Goal: Transaction & Acquisition: Register for event/course

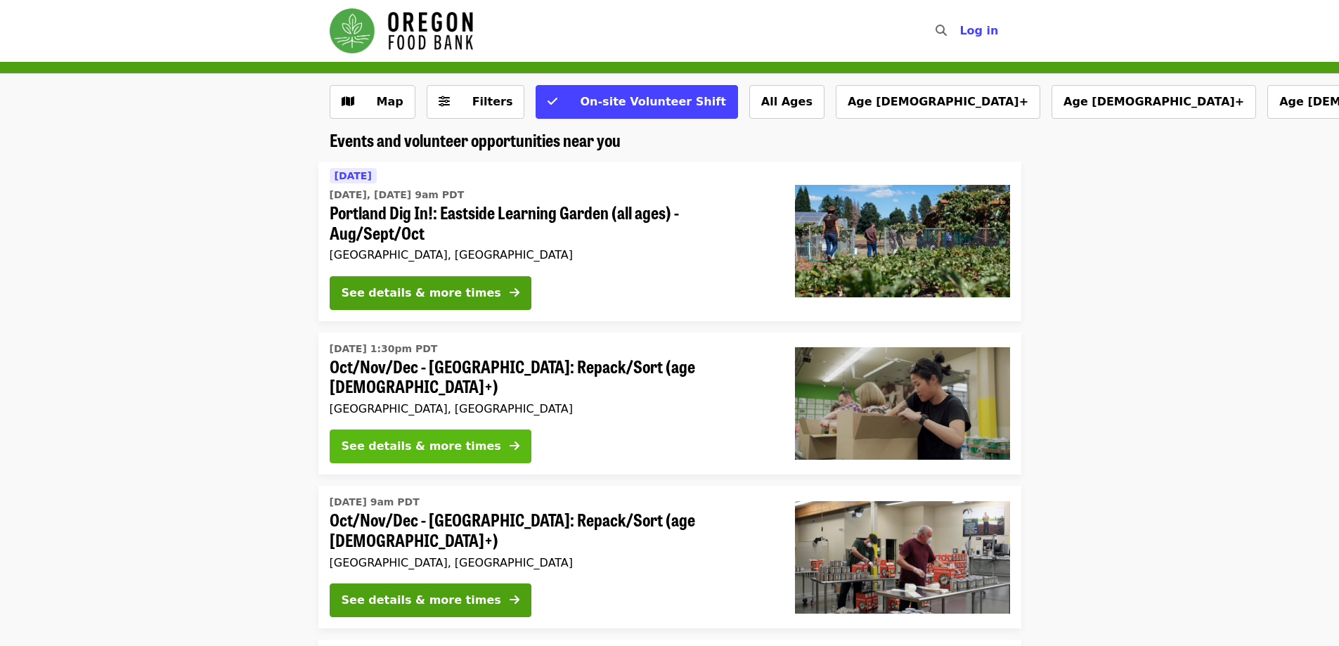
click at [470, 454] on button "See details & more times" at bounding box center [431, 447] width 202 height 34
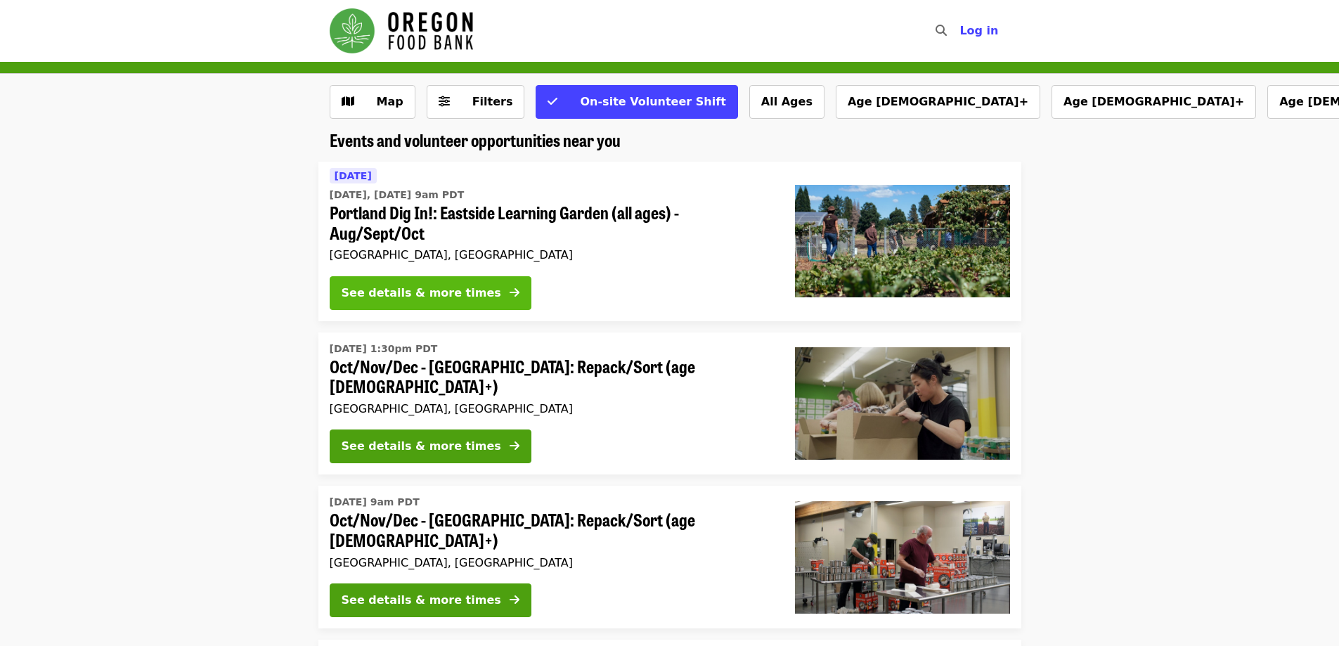
click at [510, 285] on span at bounding box center [515, 293] width 10 height 17
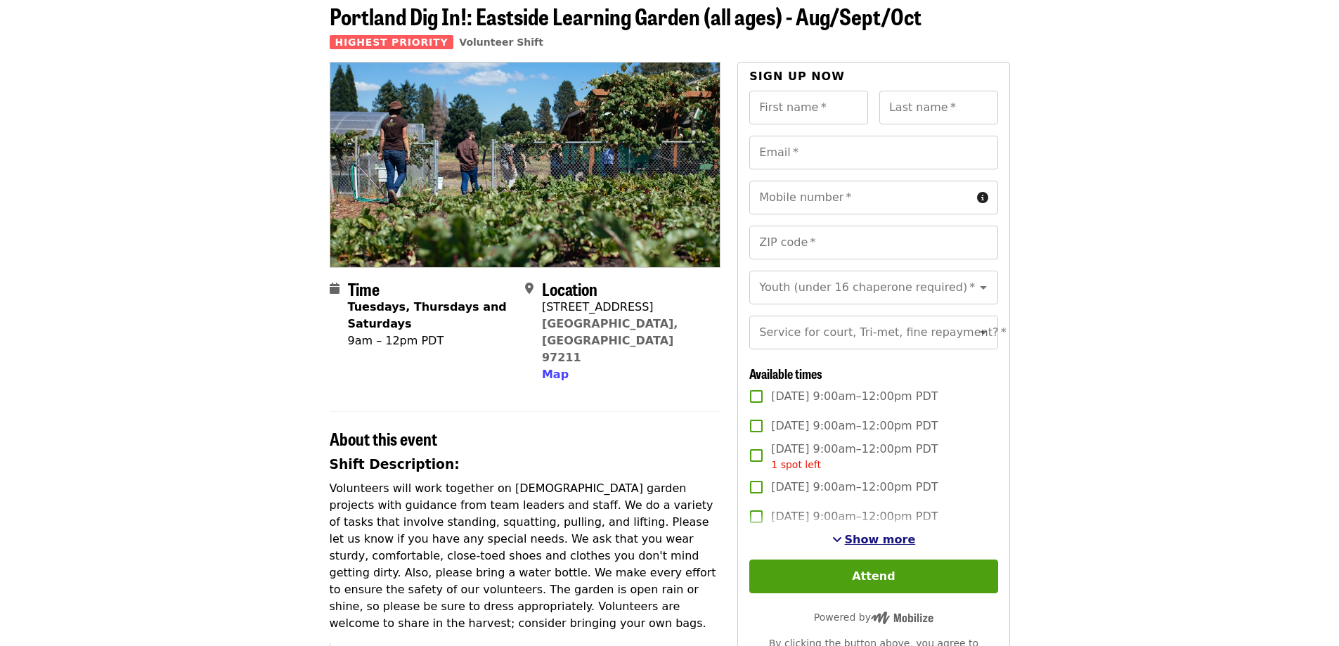
click at [897, 546] on span "Show more" at bounding box center [880, 539] width 71 height 13
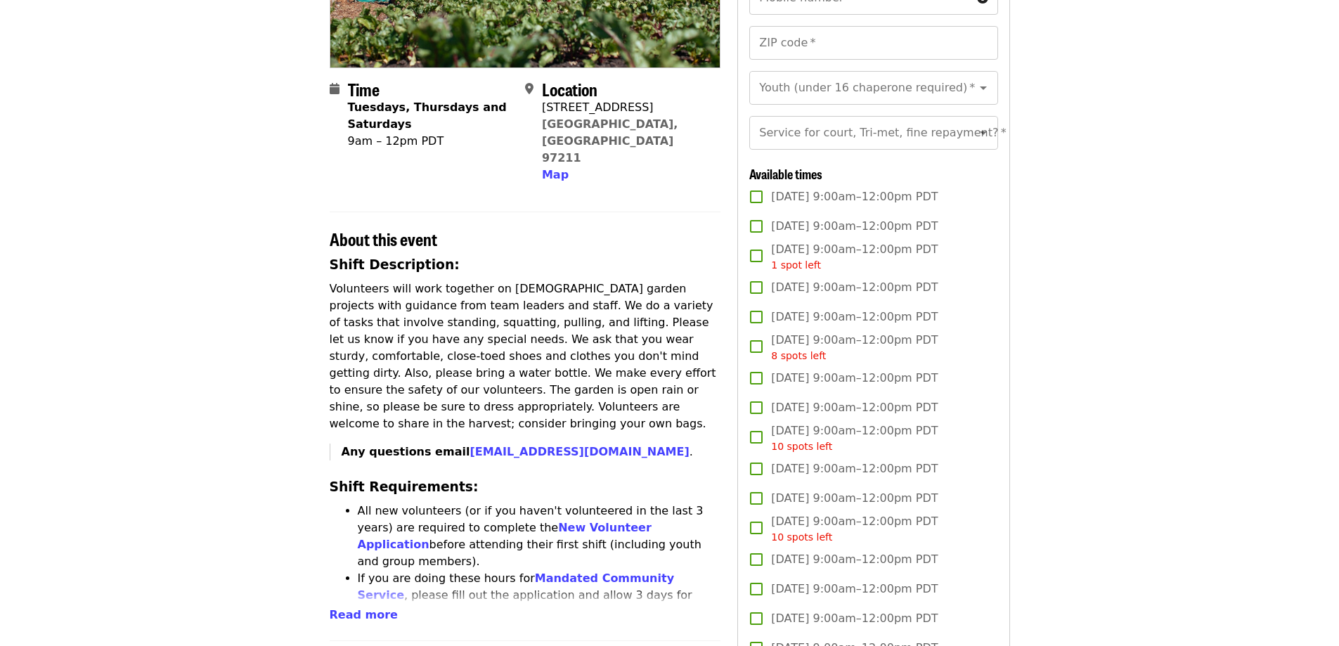
scroll to position [141, 0]
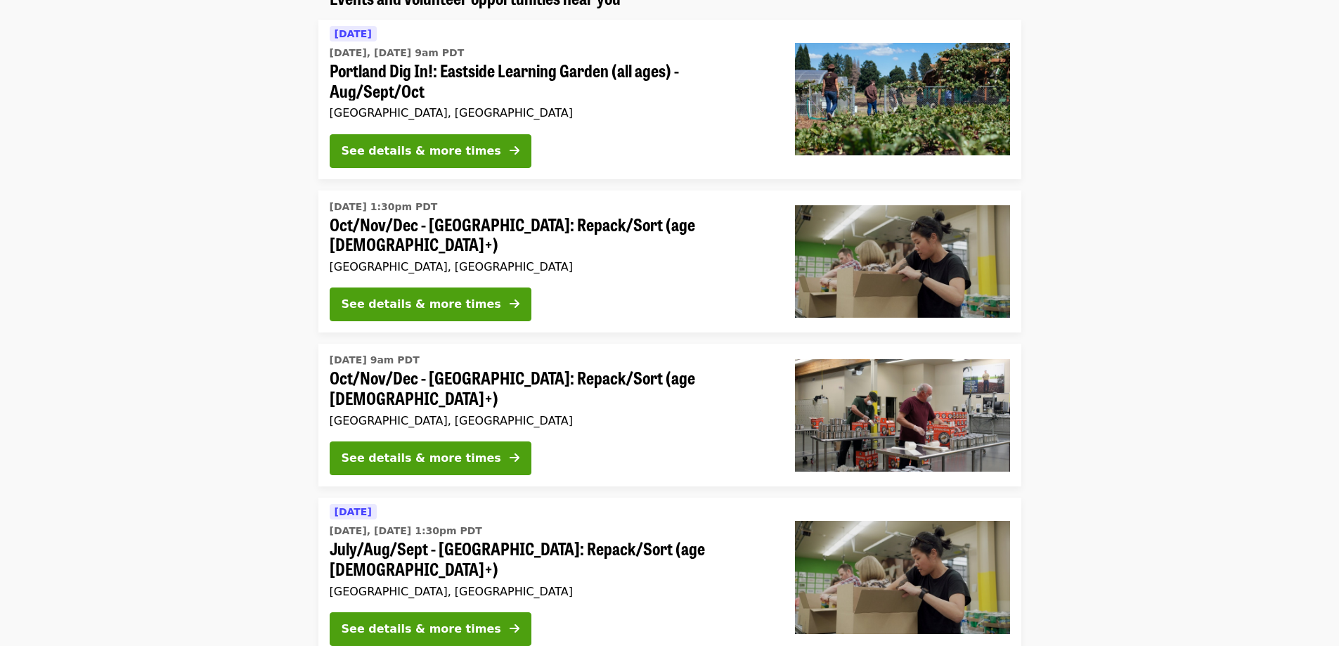
scroll to position [281, 0]
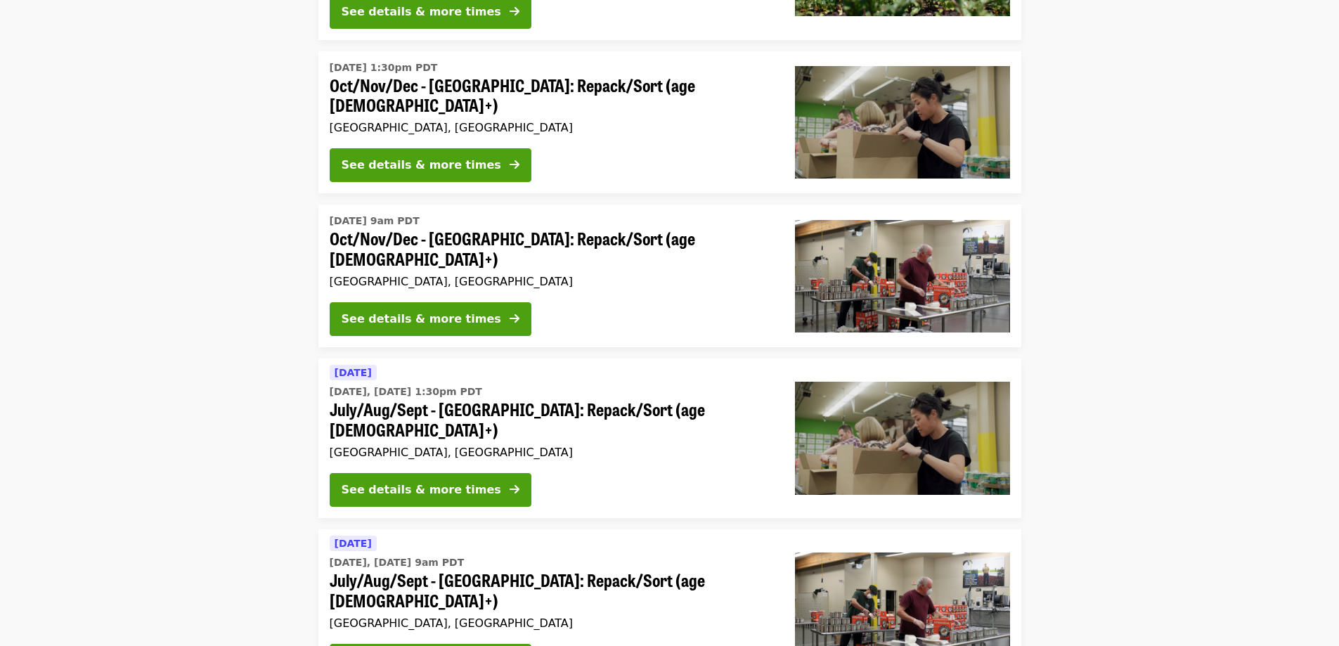
click at [608, 473] on div "See details & more times" at bounding box center [551, 492] width 443 height 39
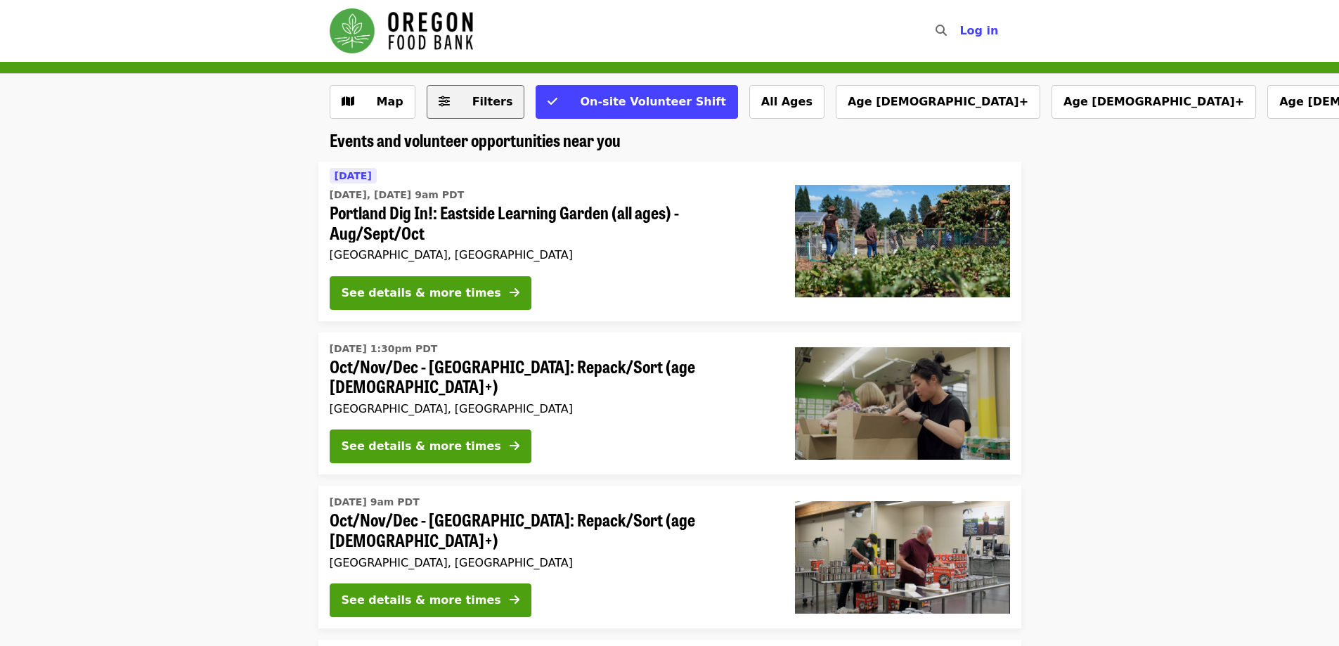
click at [481, 113] on button "Filters" at bounding box center [476, 102] width 98 height 34
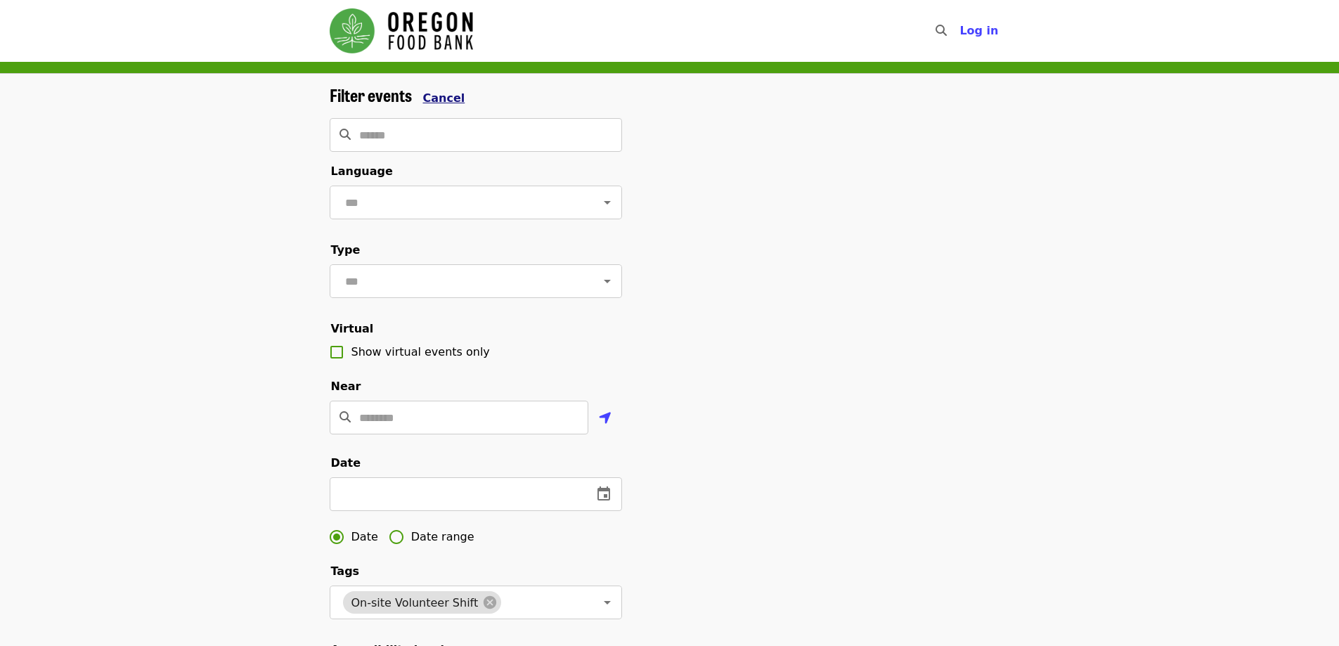
click at [440, 96] on span "Cancel" at bounding box center [444, 97] width 42 height 13
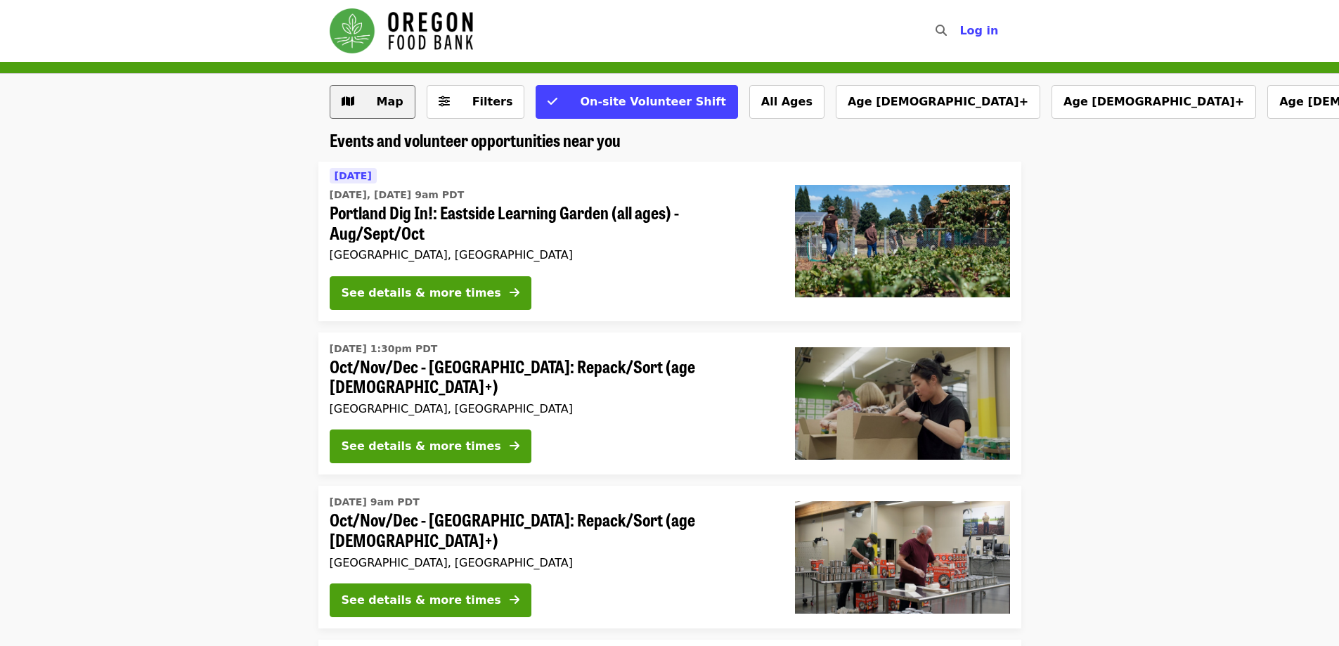
click at [391, 104] on span "Map" at bounding box center [390, 101] width 27 height 13
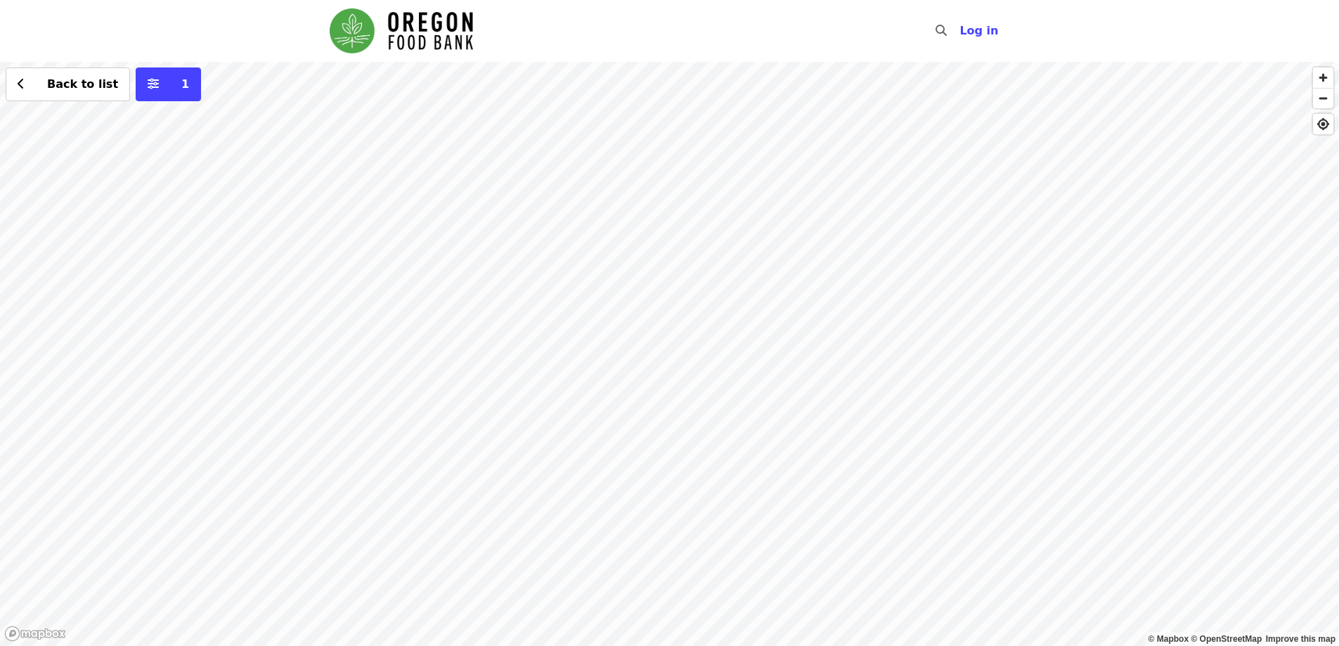
click at [293, 529] on div "Back to list 1" at bounding box center [669, 354] width 1339 height 584
drag, startPoint x: 477, startPoint y: 547, endPoint x: 713, endPoint y: 458, distance: 252.3
click at [712, 458] on div "See 2 actions at this location Back to list 1" at bounding box center [669, 354] width 1339 height 584
click at [587, 510] on div "See 2 actions at this location Back to list 1" at bounding box center [669, 354] width 1339 height 584
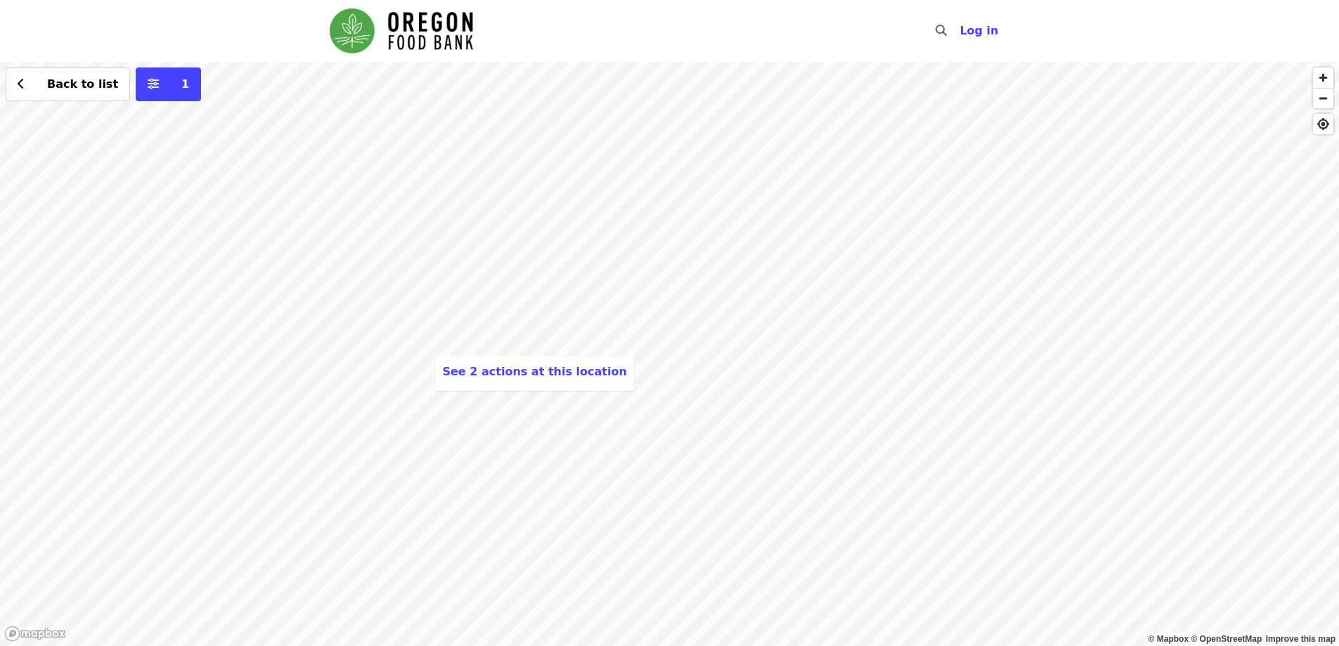
click at [538, 355] on div "See 2 actions at this location Back to list 1" at bounding box center [669, 354] width 1339 height 584
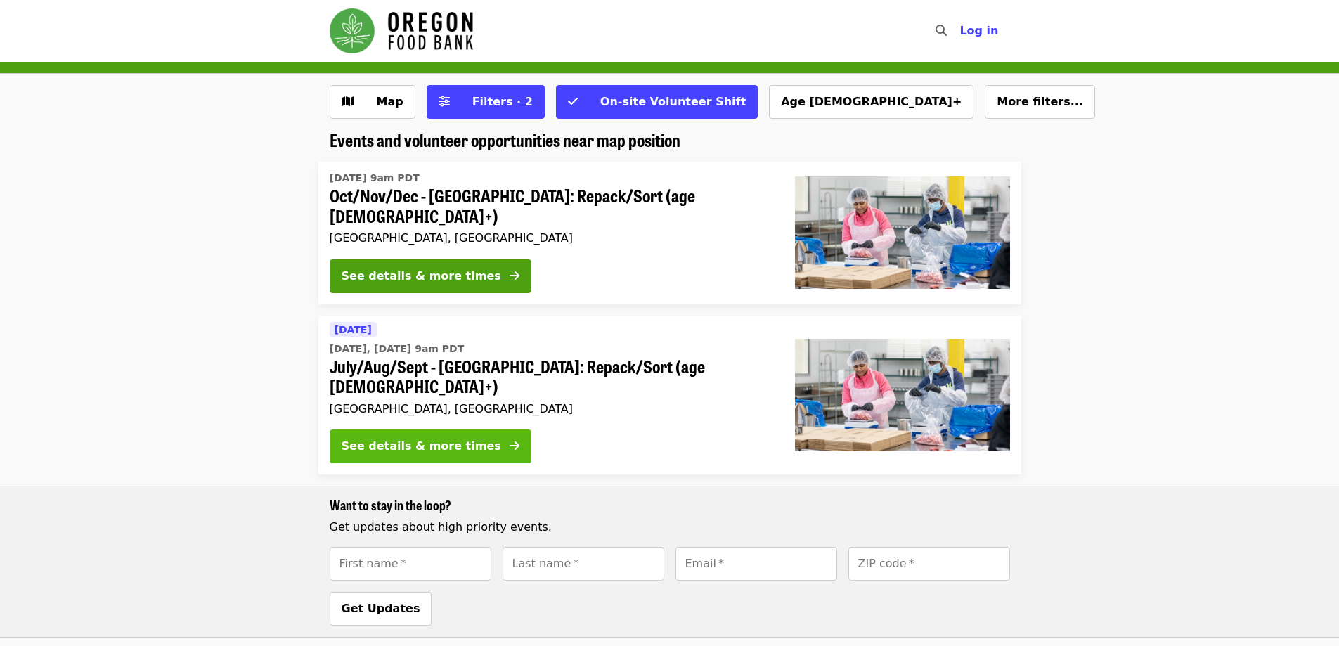
click at [510, 438] on span at bounding box center [515, 446] width 10 height 17
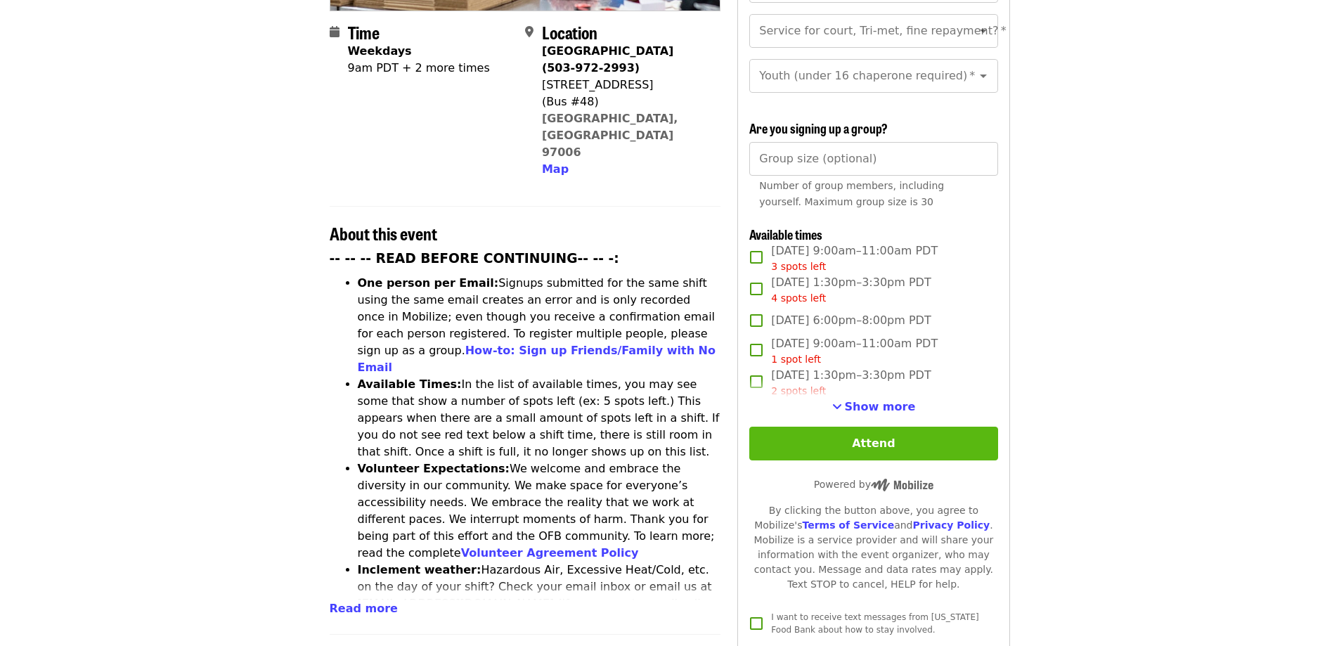
click at [953, 442] on button "Attend" at bounding box center [874, 444] width 248 height 34
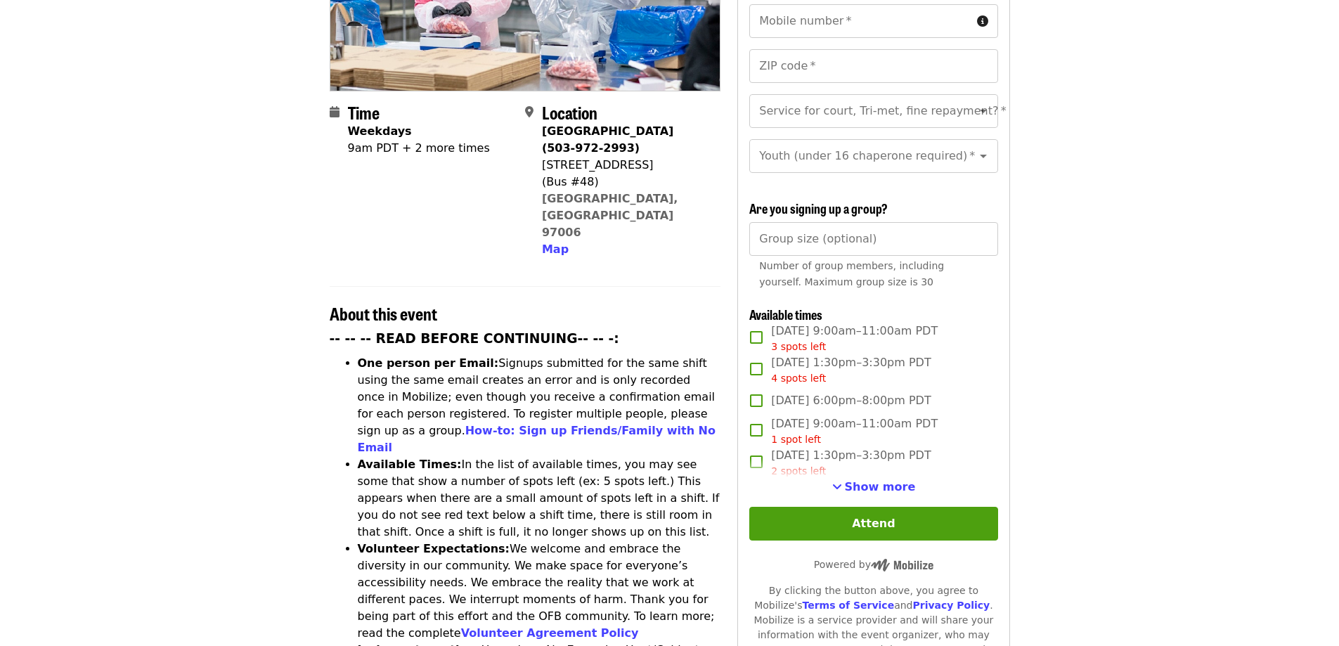
scroll to position [372, 0]
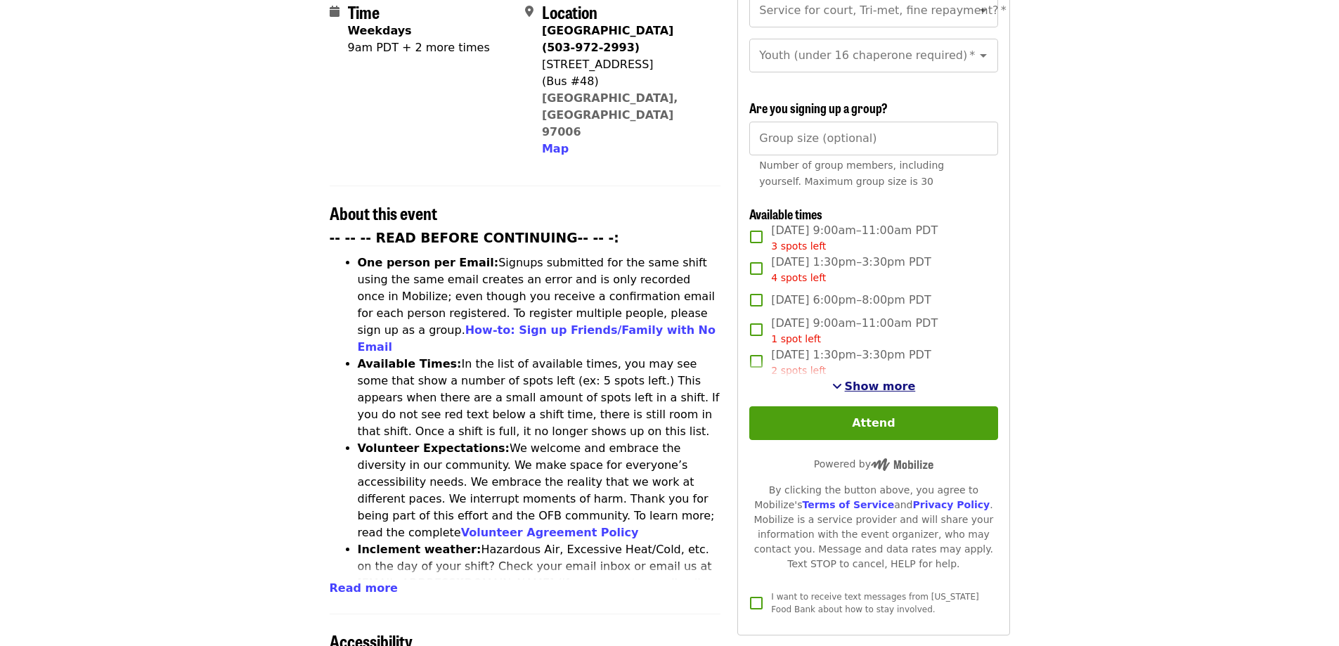
click at [894, 388] on span "Show more" at bounding box center [880, 386] width 71 height 13
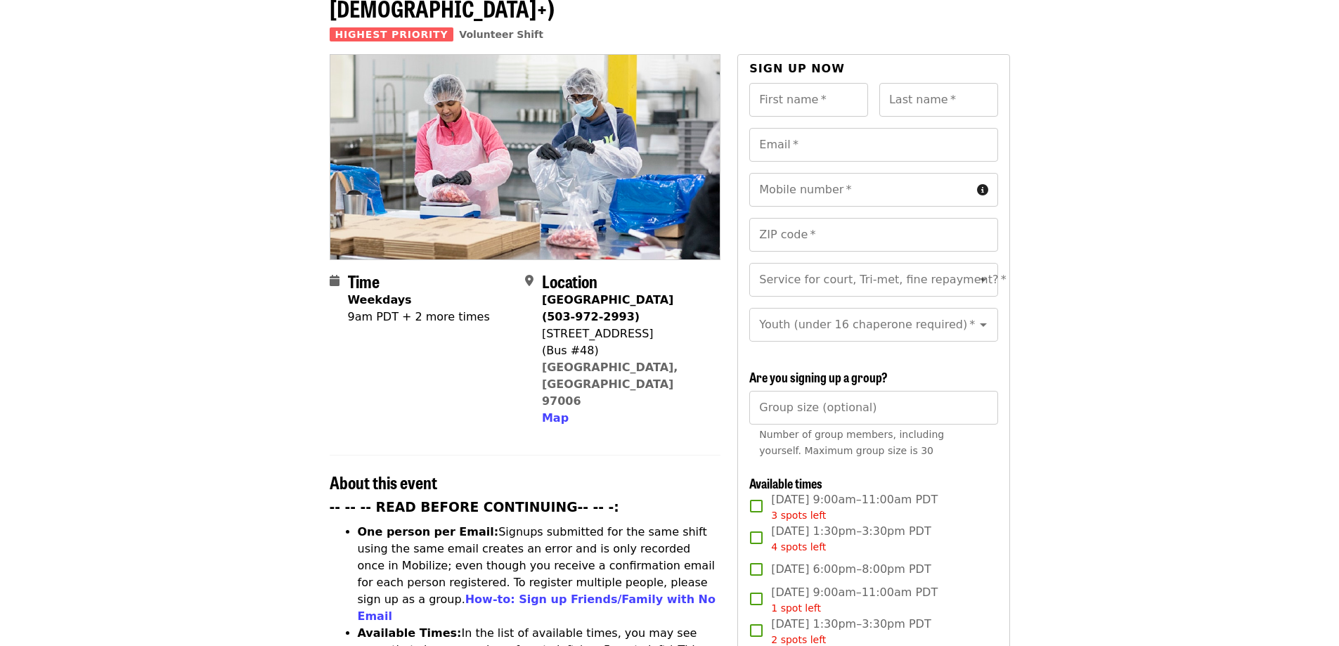
scroll to position [0, 0]
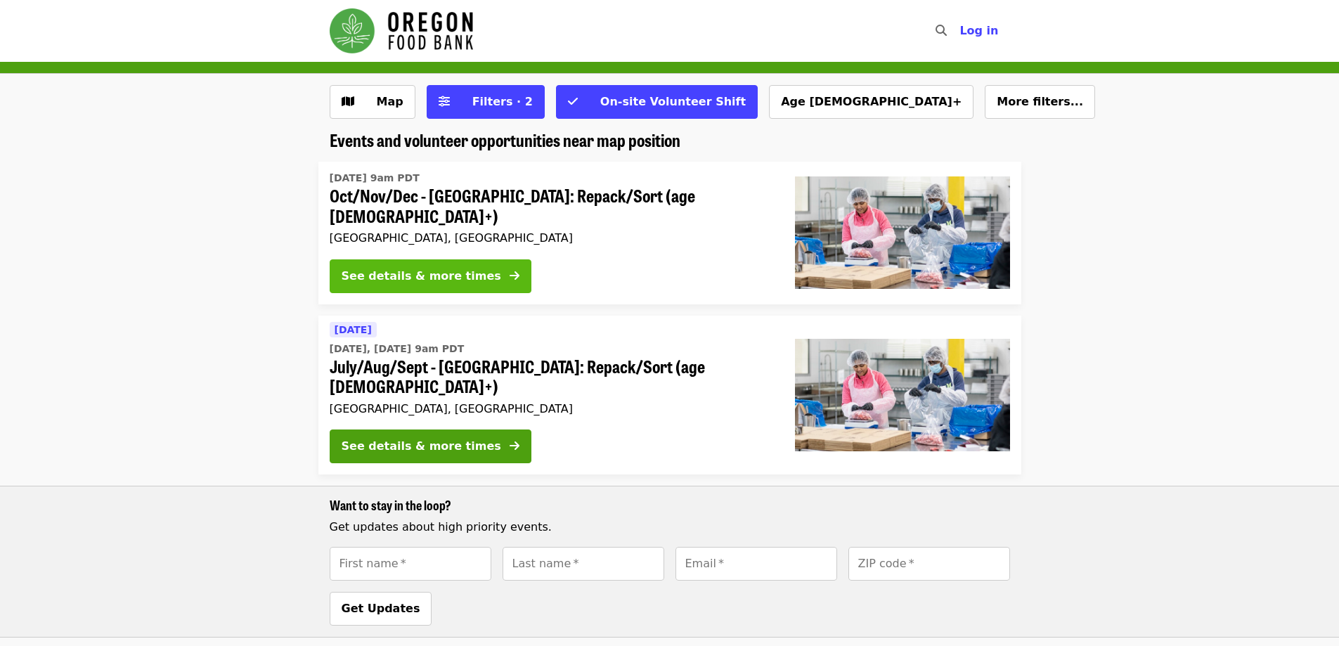
click at [438, 259] on button "See details & more times" at bounding box center [431, 276] width 202 height 34
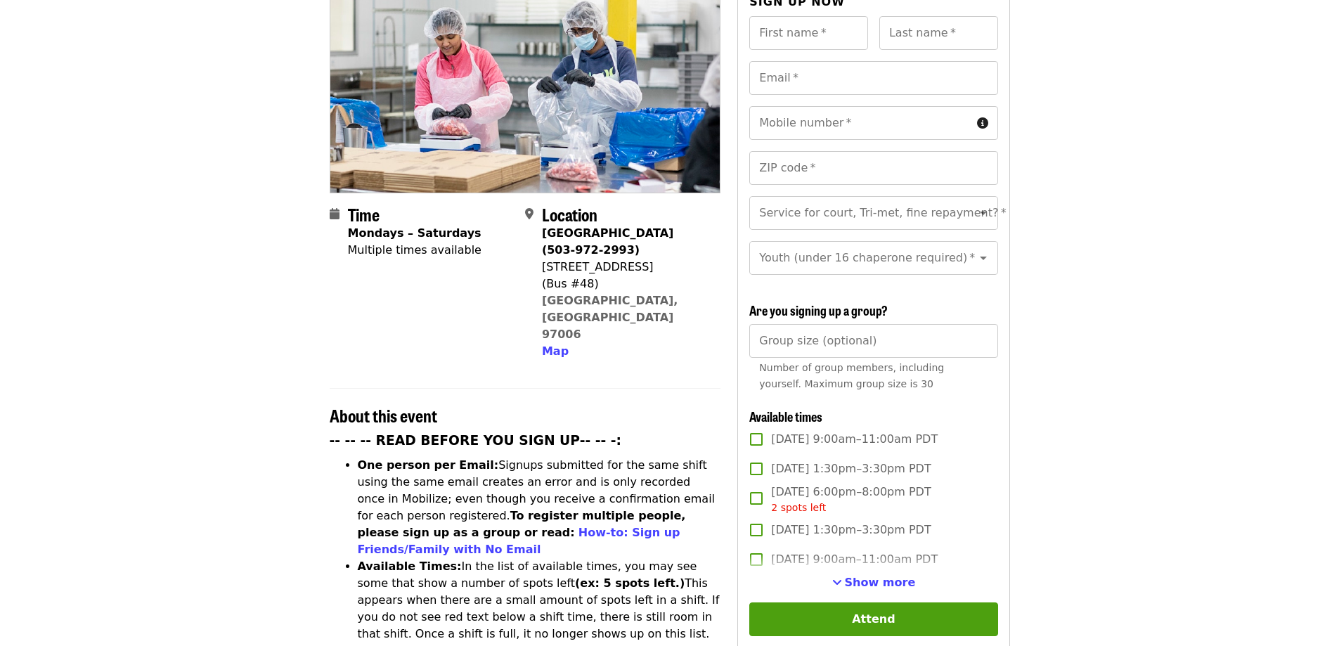
scroll to position [352, 0]
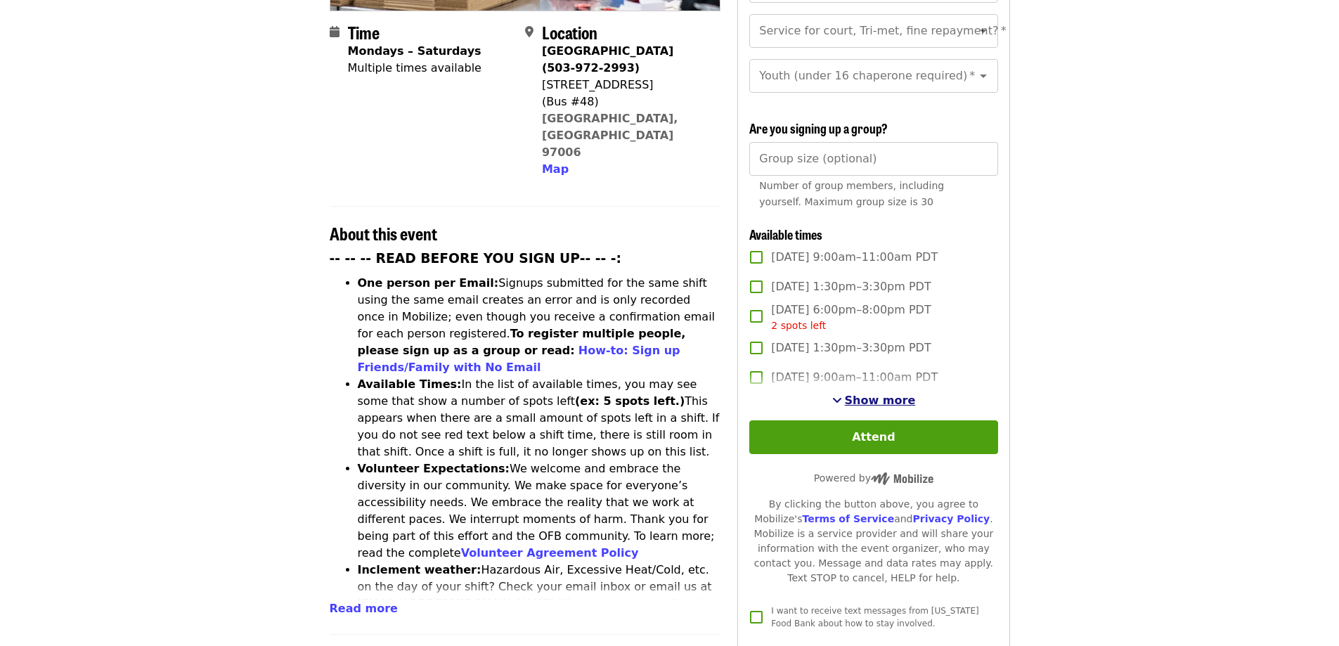
click at [894, 394] on span "Show more" at bounding box center [880, 400] width 71 height 13
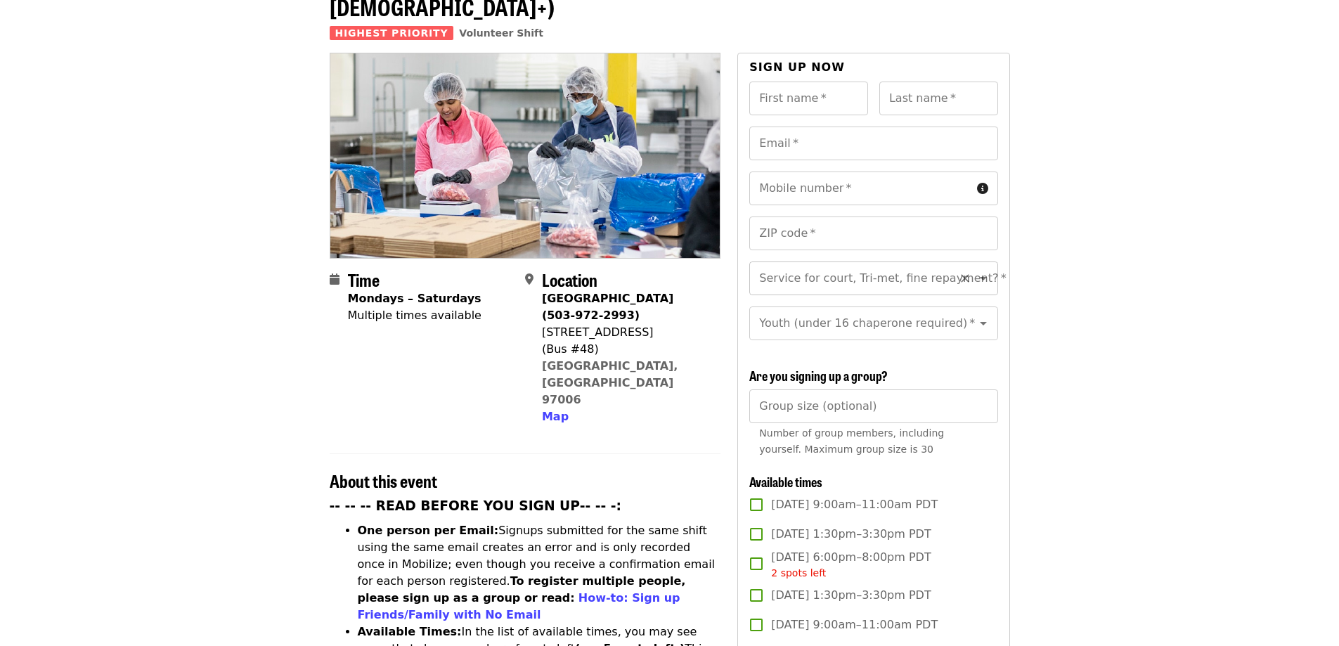
scroll to position [0, 0]
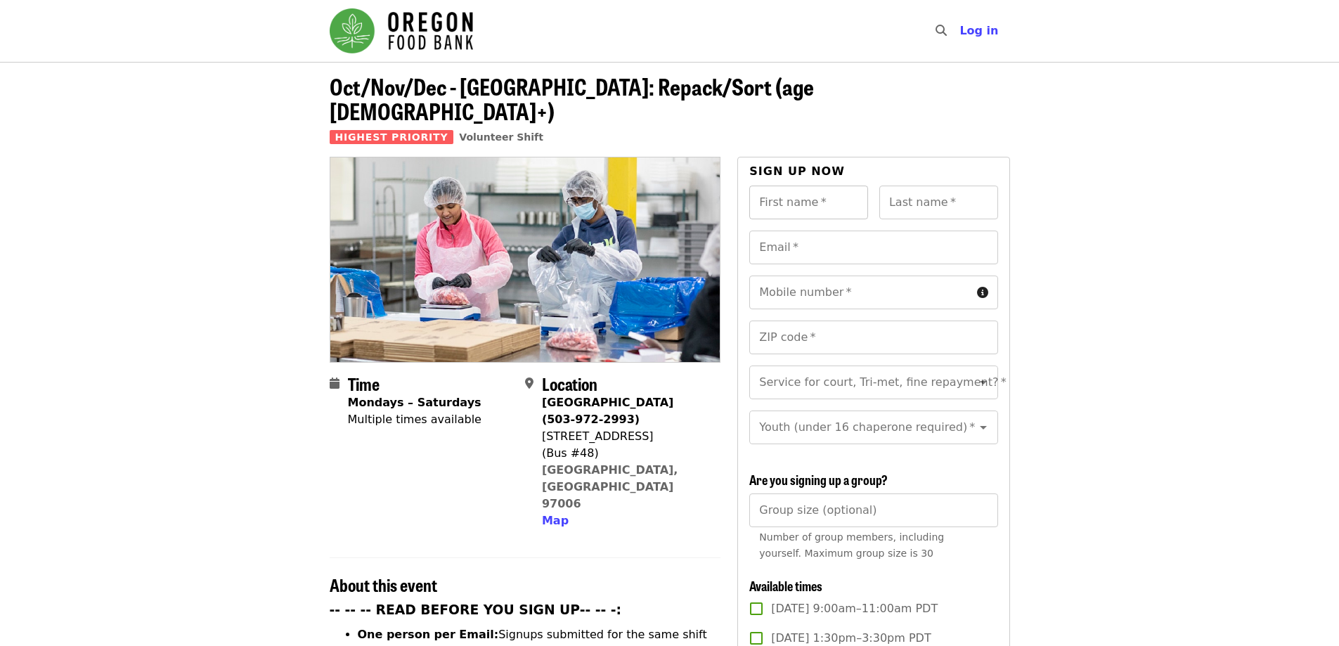
click at [825, 186] on input "First name   *" at bounding box center [809, 203] width 119 height 34
type input "*******"
click at [899, 231] on input "Email   *" at bounding box center [874, 248] width 248 height 34
type input "**********"
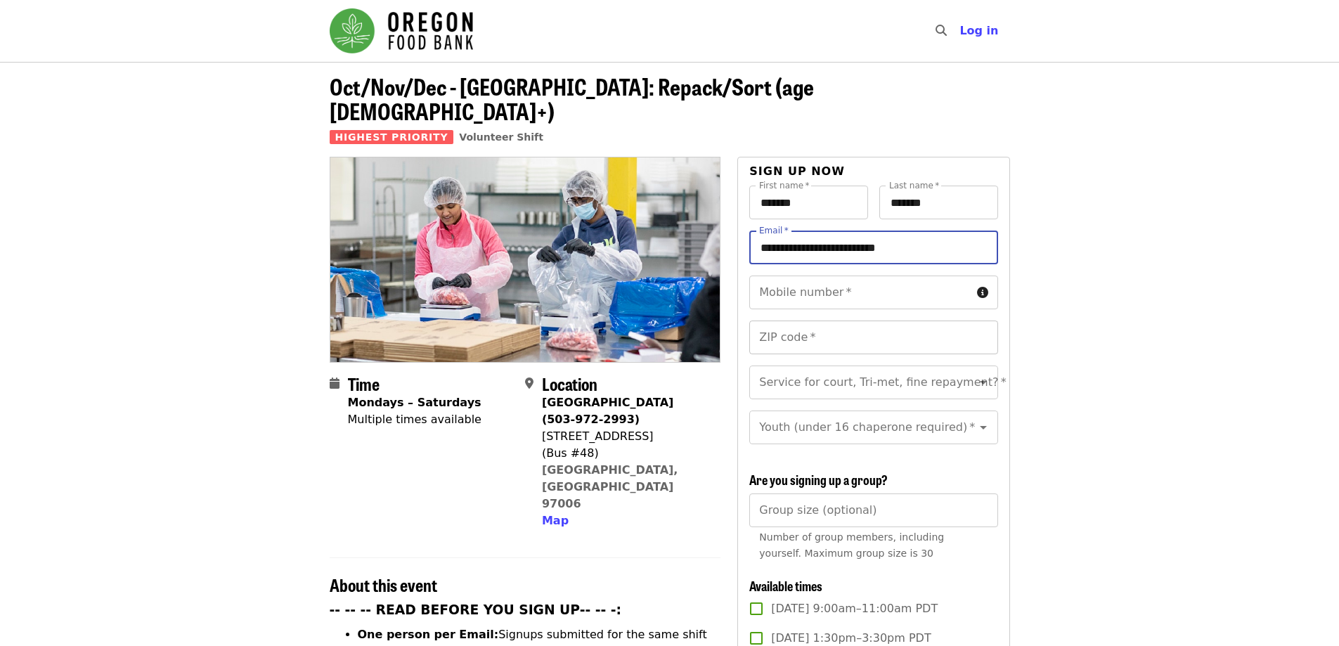
click at [899, 321] on input "ZIP code   *" at bounding box center [874, 338] width 248 height 34
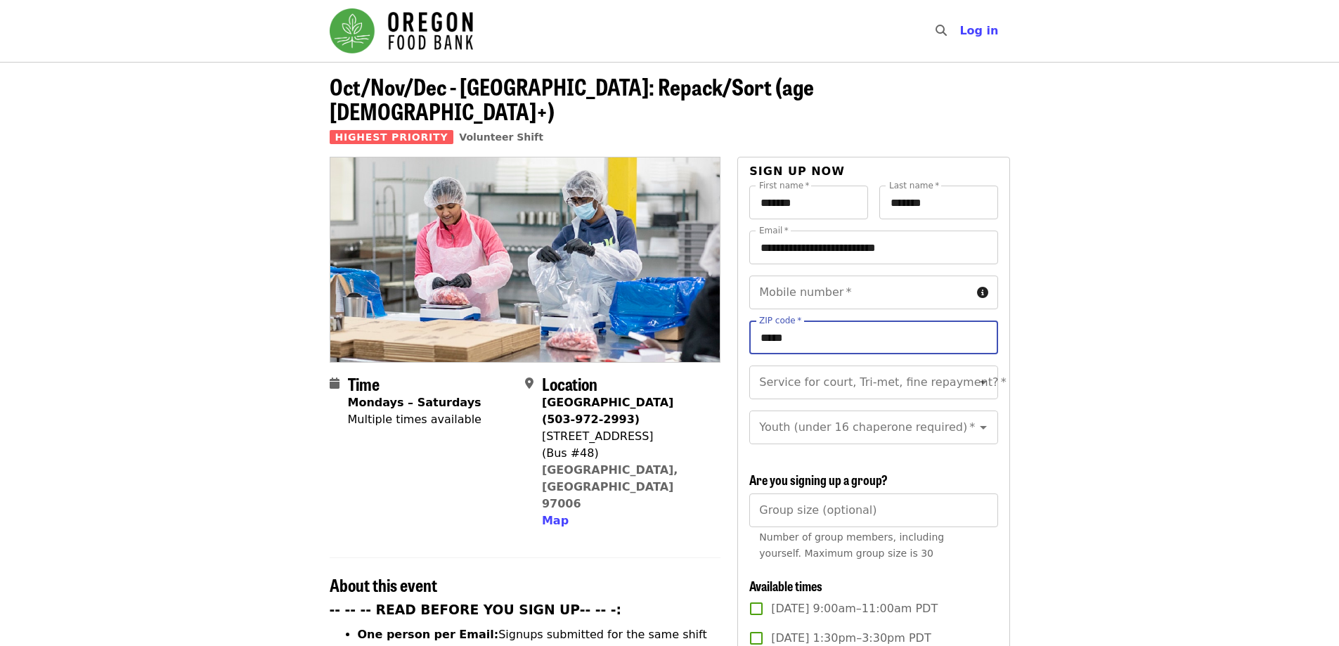
type input "*****"
click at [968, 473] on h3 "Are you signing up a group?" at bounding box center [874, 480] width 248 height 15
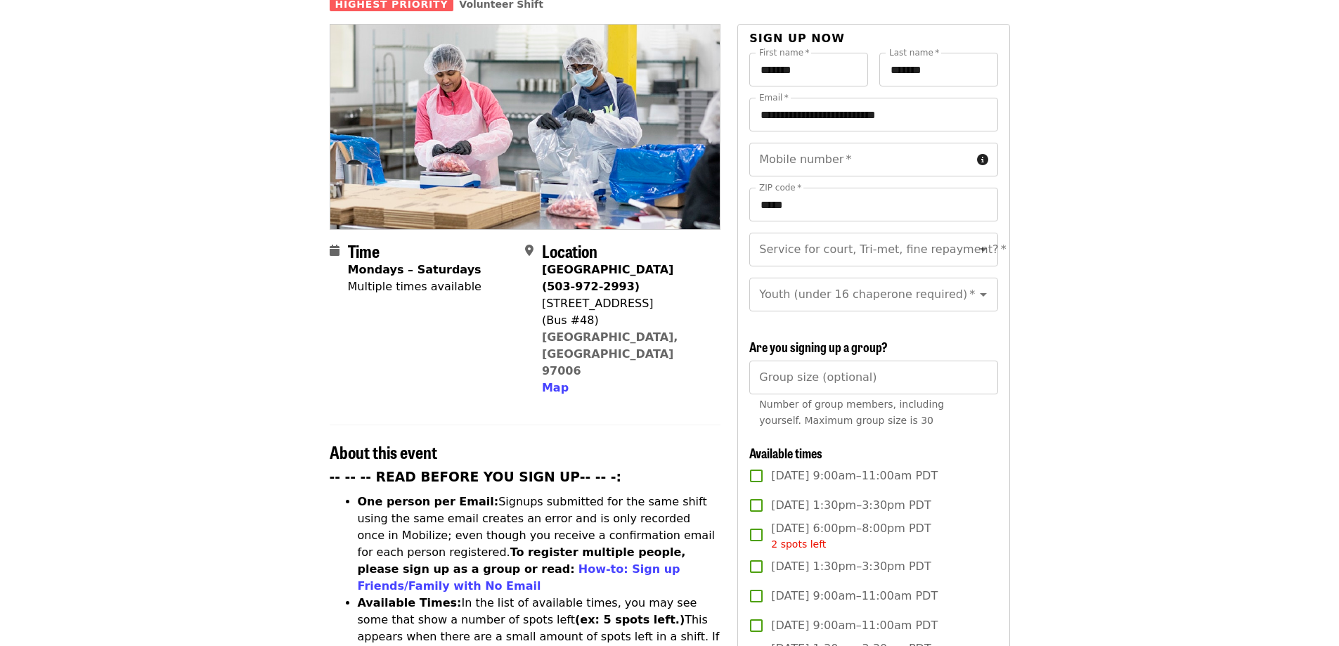
scroll to position [211, 0]
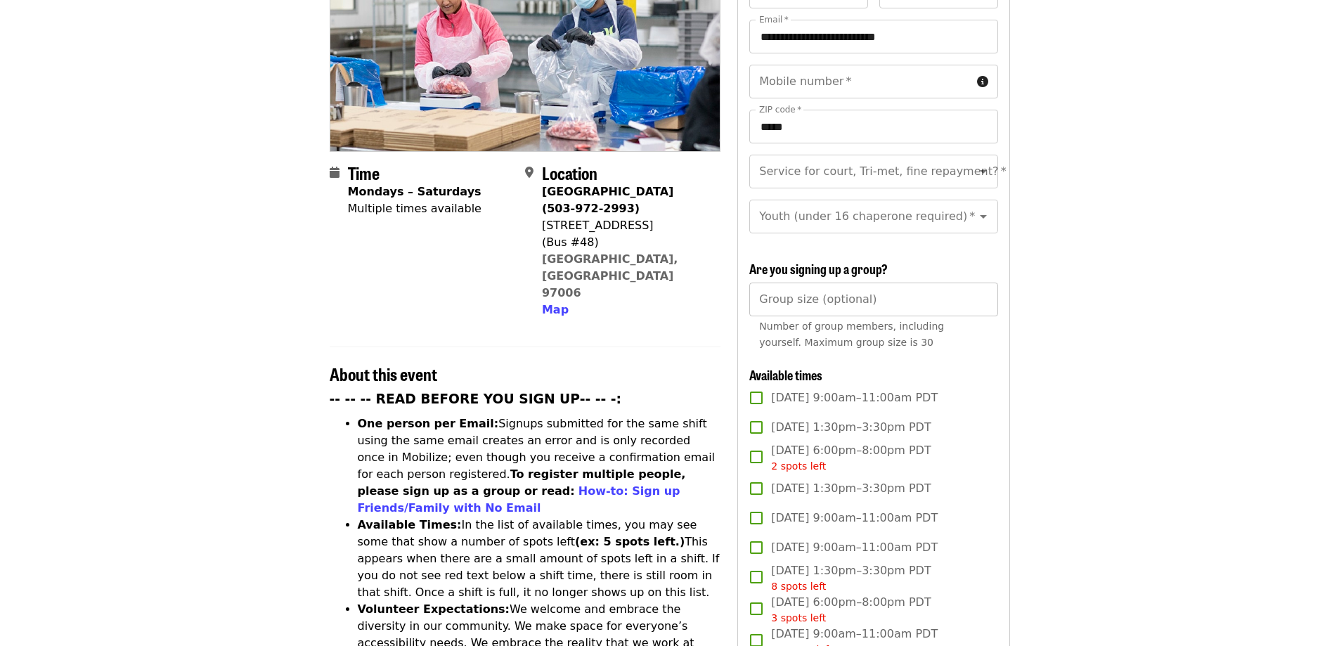
click at [916, 299] on input "Group size (optional)" at bounding box center [874, 300] width 248 height 34
click at [977, 293] on input "Group size (optional)" at bounding box center [874, 300] width 248 height 34
click at [983, 292] on input "*" at bounding box center [874, 300] width 248 height 34
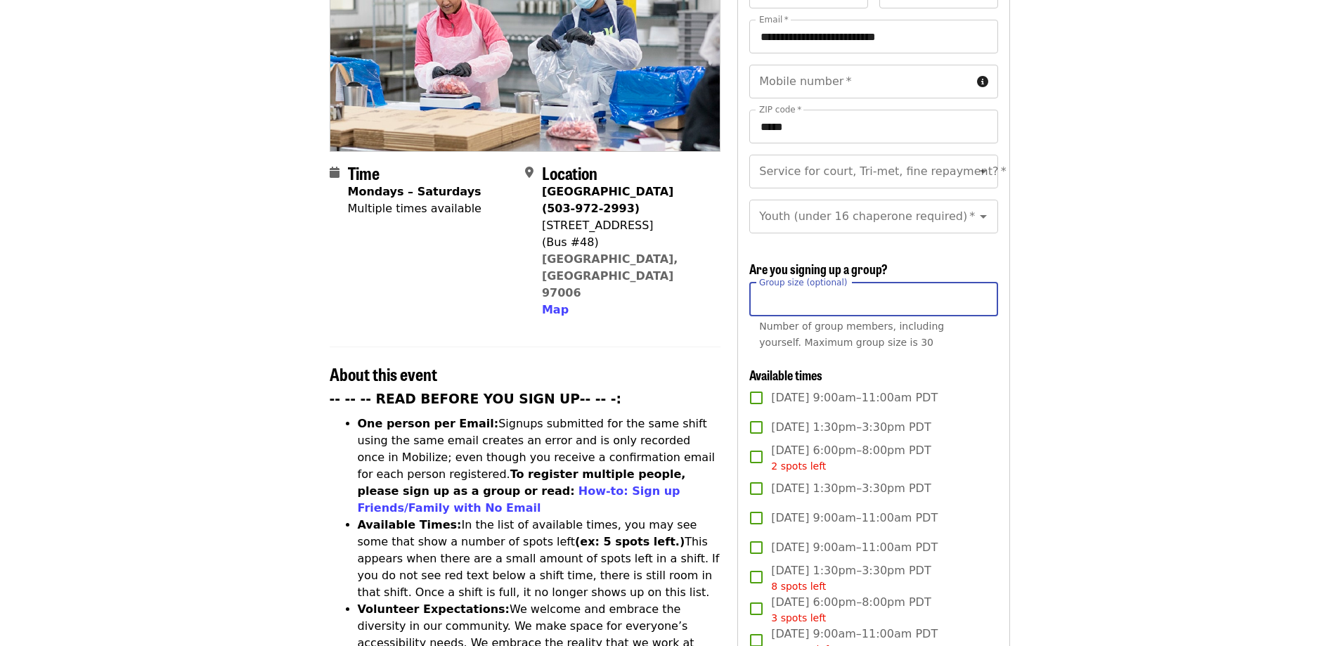
click at [983, 292] on input "*" at bounding box center [874, 300] width 248 height 34
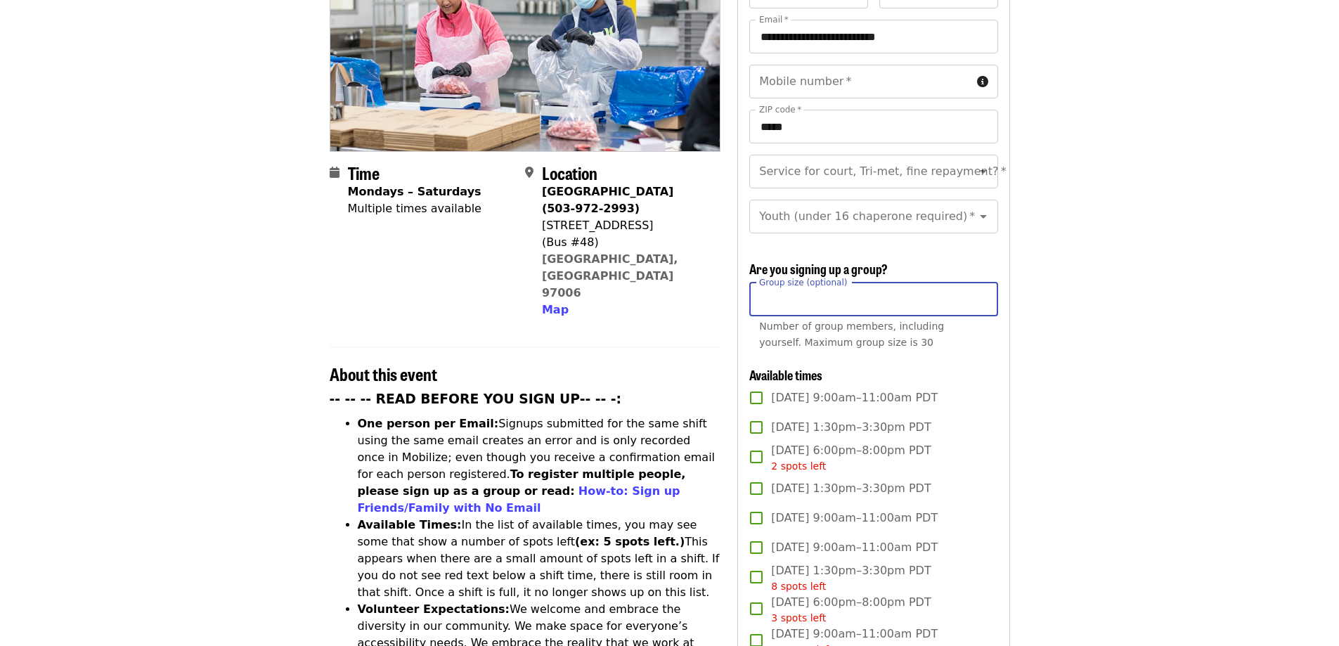
click at [983, 292] on input "*" at bounding box center [874, 300] width 248 height 34
type input "**"
click at [983, 292] on input "**" at bounding box center [874, 300] width 248 height 34
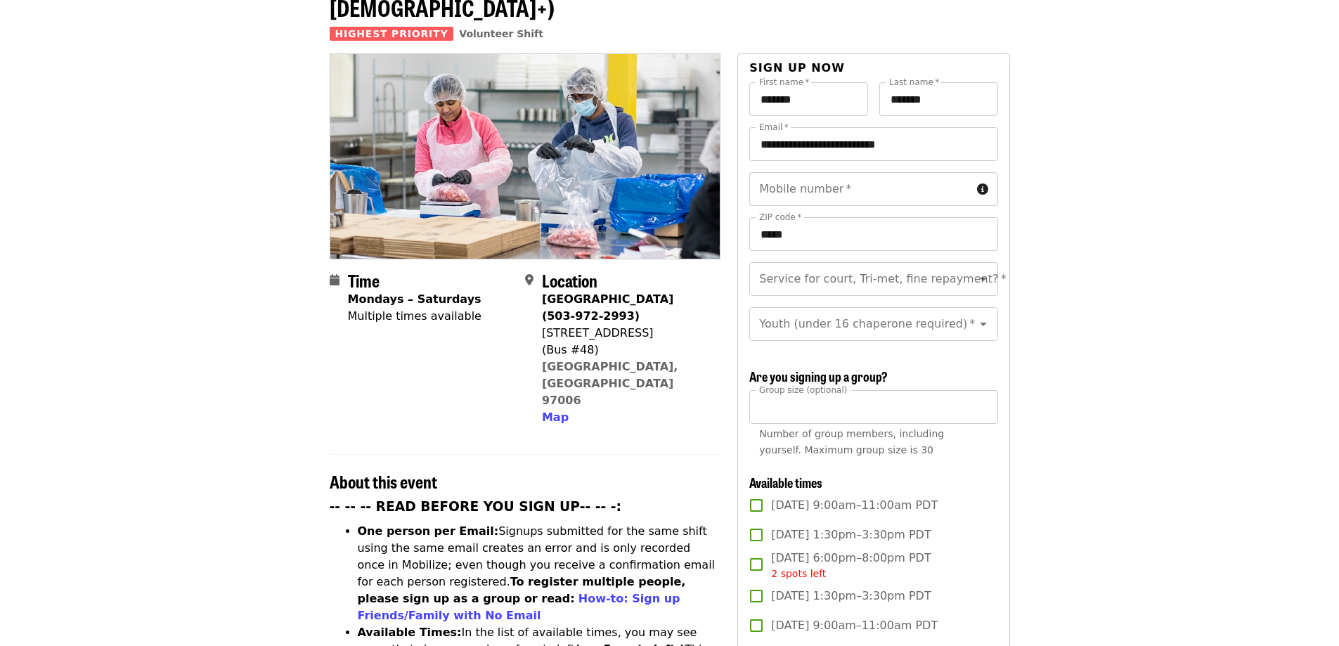
scroll to position [70, 0]
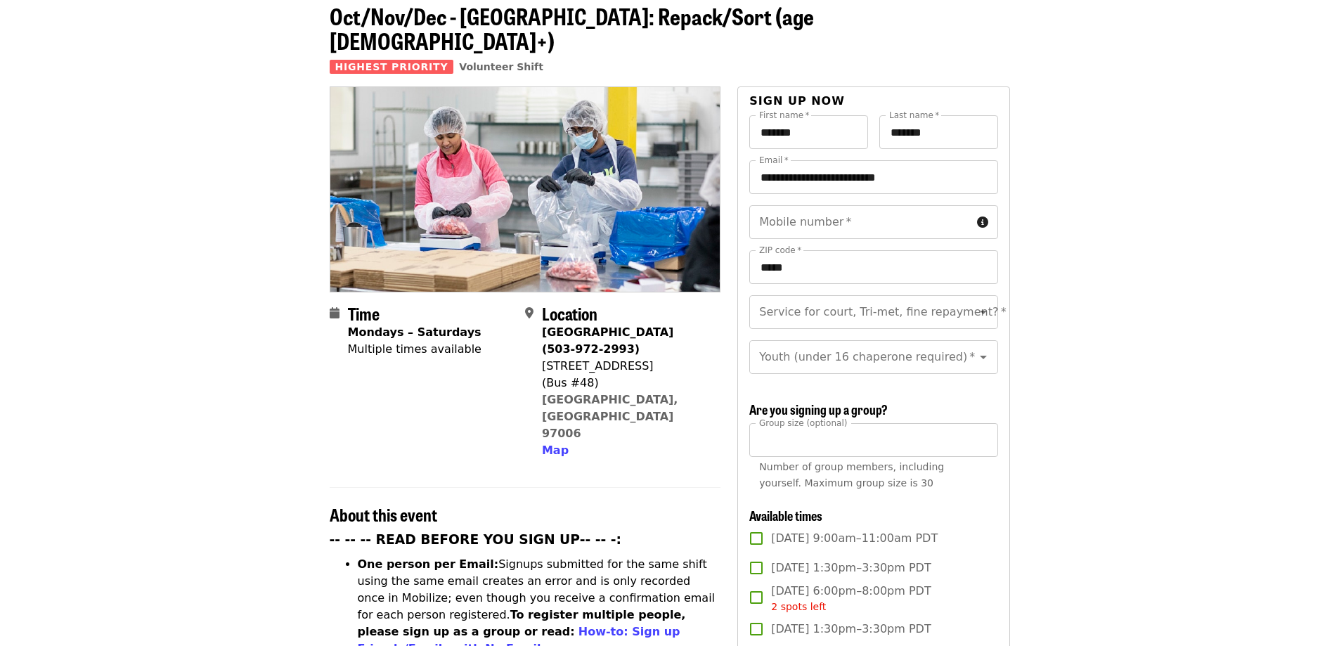
click at [370, 341] on div "Multiple times available" at bounding box center [415, 349] width 134 height 17
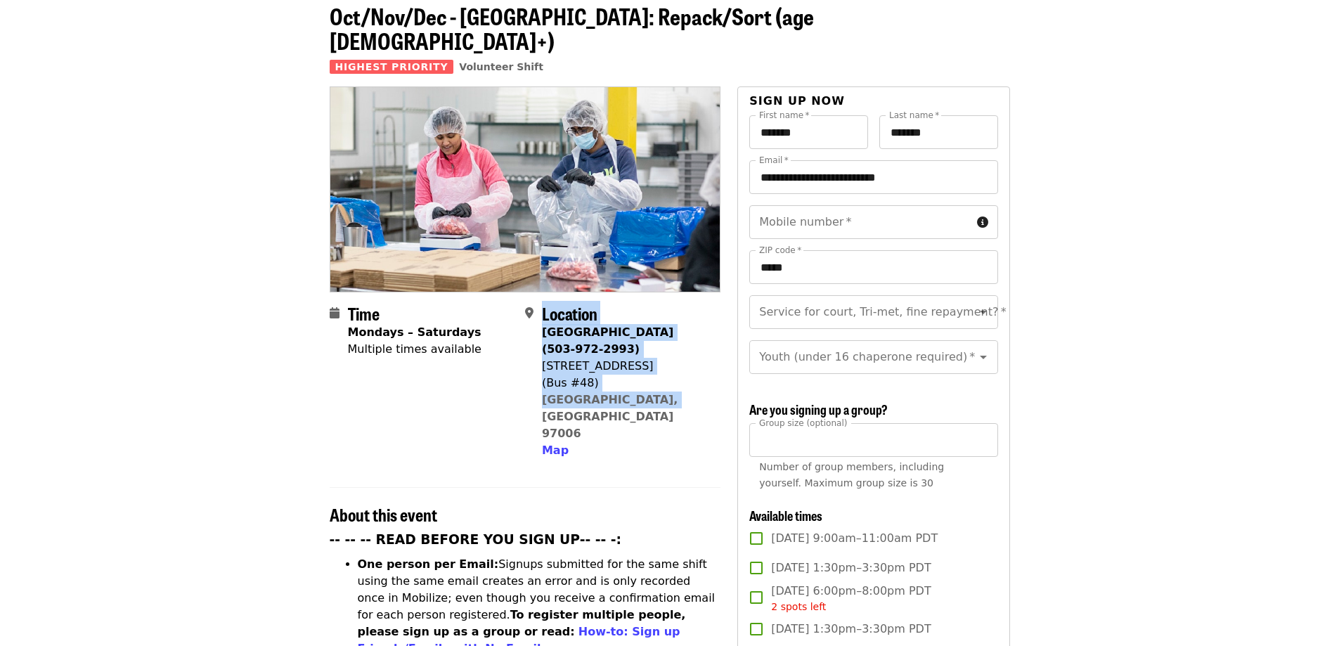
drag, startPoint x: 540, startPoint y: 307, endPoint x: 674, endPoint y: 376, distance: 150.6
click at [674, 376] on div "Location Beaverton Warehouse (503-972-2993) 1870 NW 173rd Ave (Bus #48) Beavert…" at bounding box center [617, 381] width 184 height 155
copy div "Location Beaverton Warehouse (503-972-2993) 1870 NW 173rd Ave (Bus #48) Beavert…"
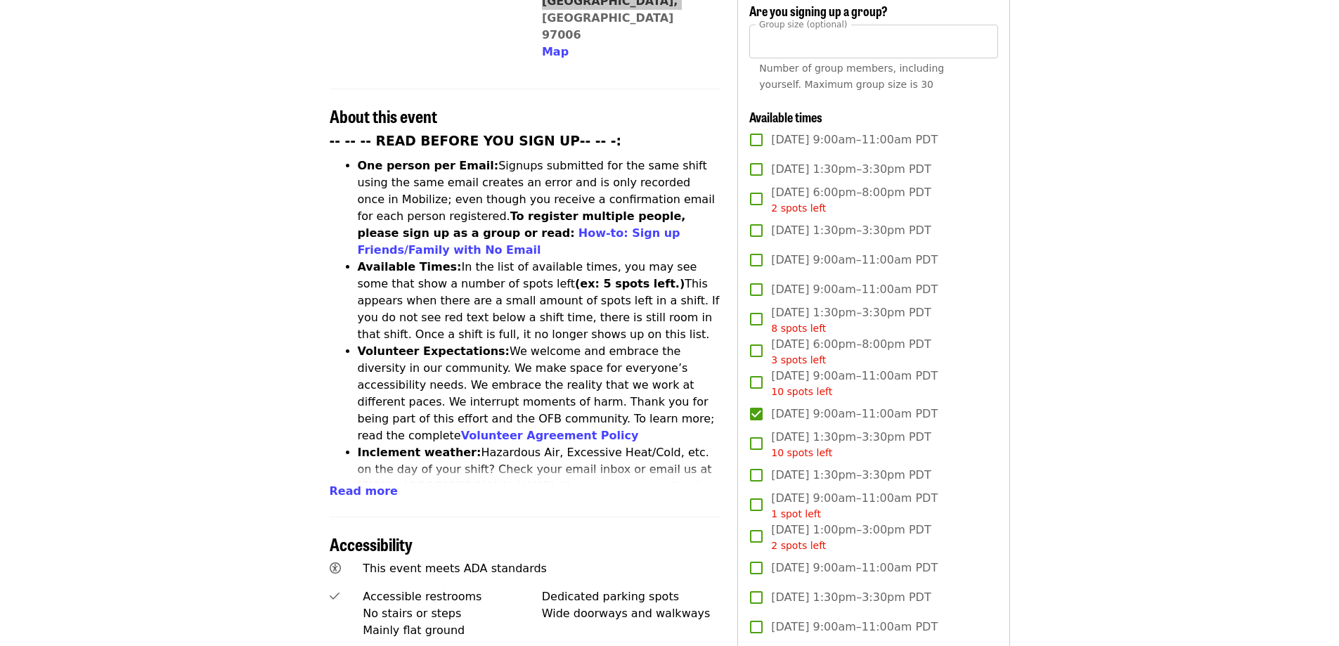
scroll to position [492, 0]
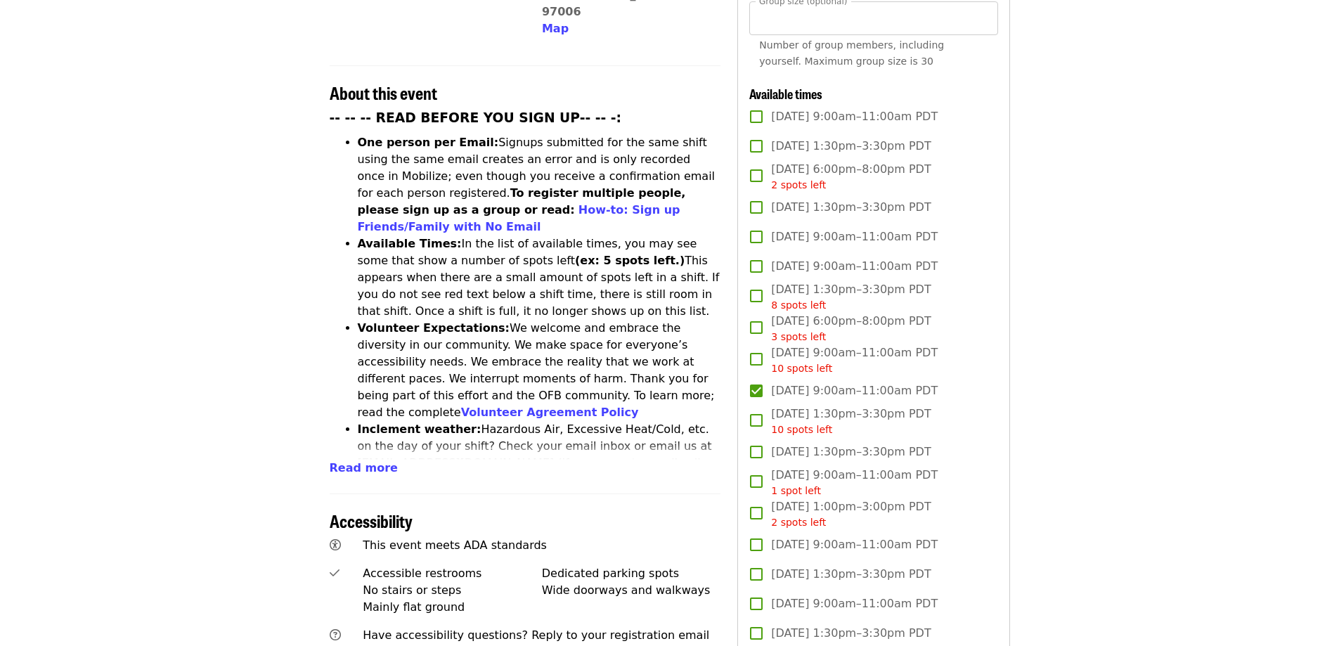
drag, startPoint x: 370, startPoint y: 411, endPoint x: 387, endPoint y: 411, distance: 17.6
click at [370, 461] on span "Read more" at bounding box center [364, 467] width 68 height 13
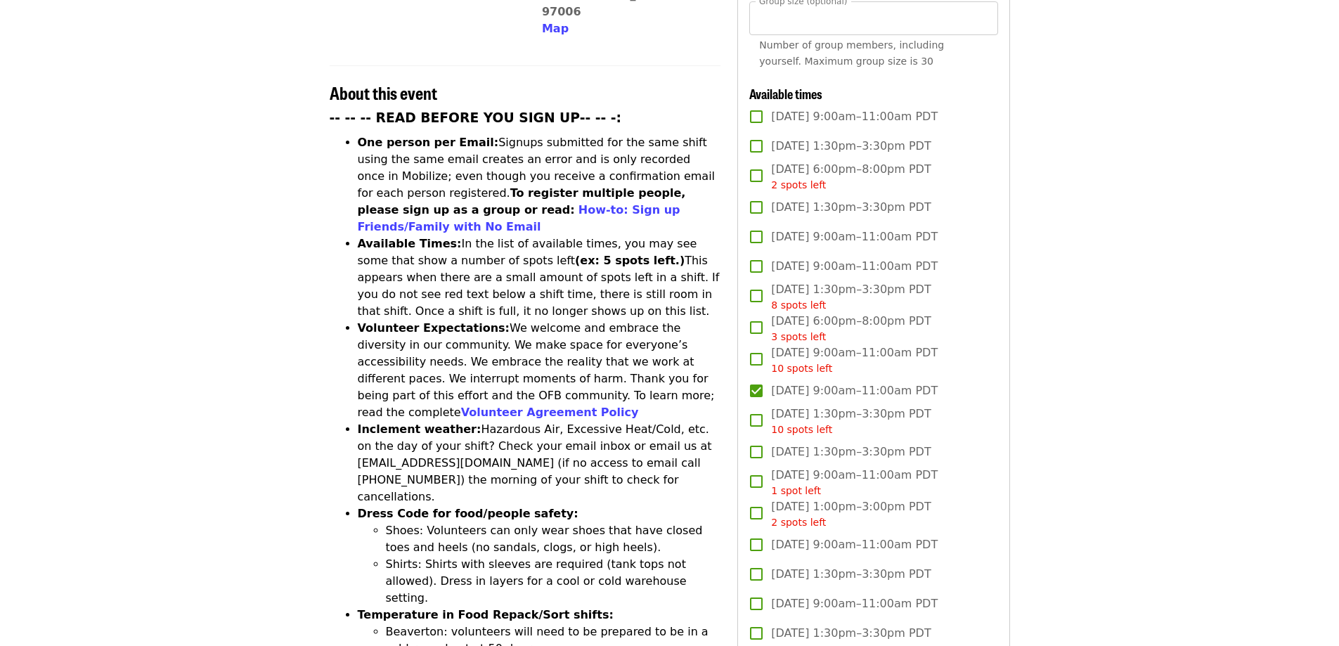
click at [416, 522] on li "Shoes: Volunteers can only wear shoes that have closed toes and heels (no sanda…" at bounding box center [553, 539] width 335 height 34
click at [365, 522] on ul "Shoes: Volunteers can only wear shoes that have closed toes and heels (no sanda…" at bounding box center [540, 564] width 364 height 84
click at [358, 506] on li "Dress Code for food/people safety: Shoes: Volunteers can only wear shoes that h…" at bounding box center [540, 556] width 364 height 101
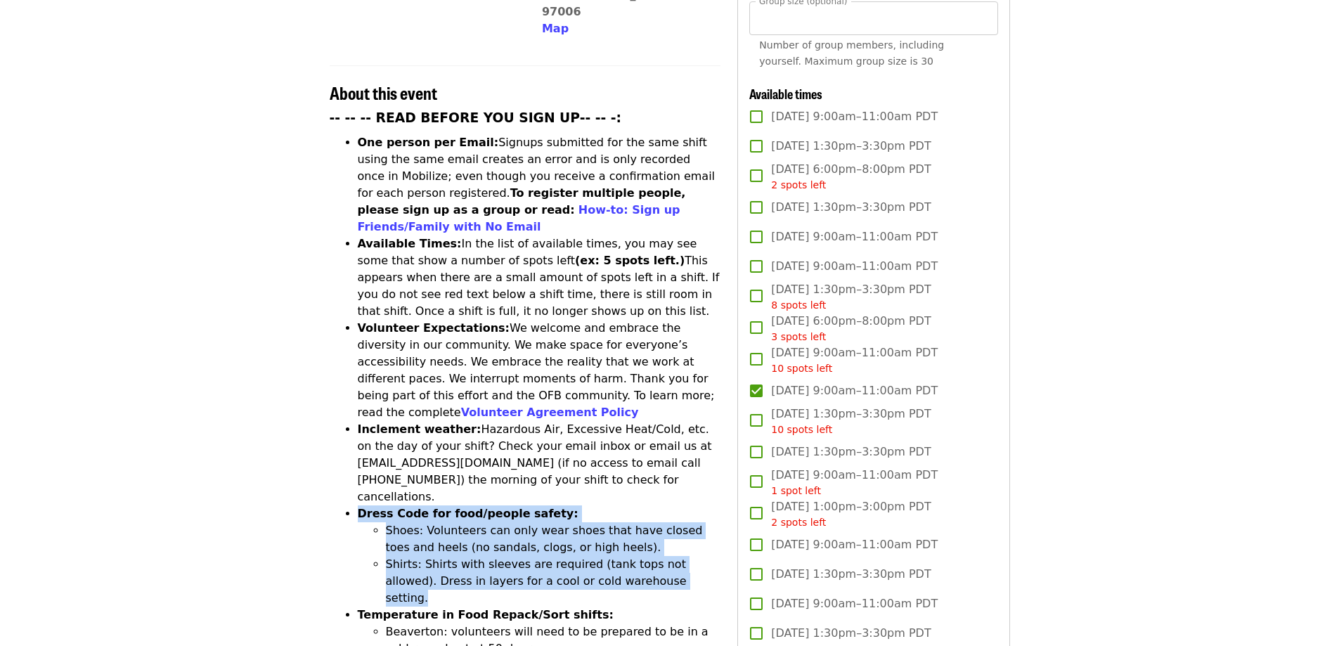
drag, startPoint x: 358, startPoint y: 423, endPoint x: 645, endPoint y: 491, distance: 295.0
click at [645, 506] on li "Dress Code for food/people safety: Shoes: Volunteers can only wear shoes that h…" at bounding box center [540, 556] width 364 height 101
copy li "Dress Code for food/people safety: Shoes: Volunteers can only wear shoes that h…"
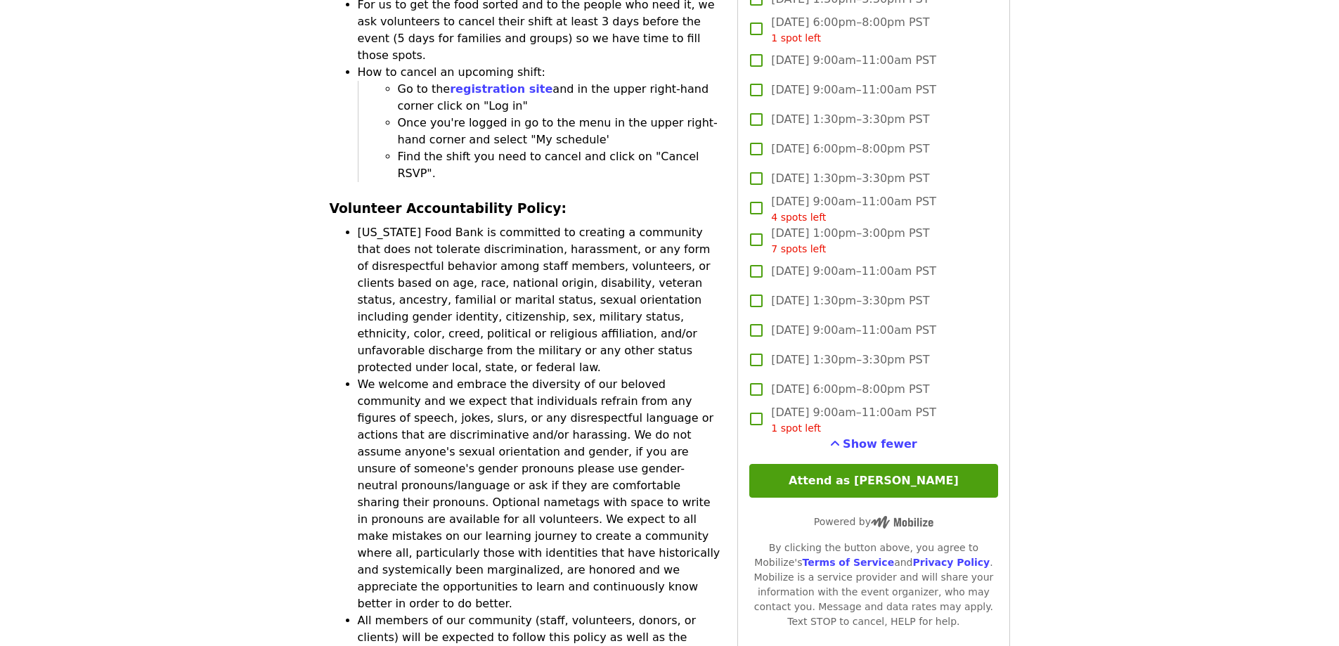
scroll to position [3797, 0]
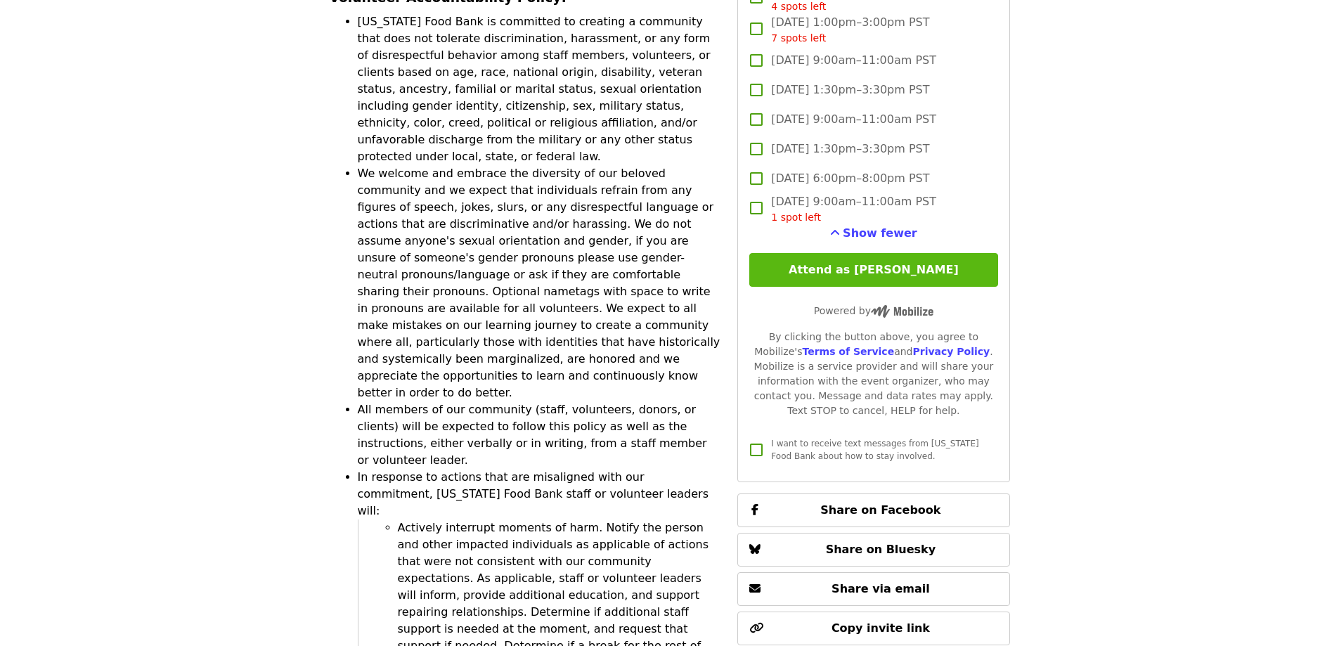
click at [901, 278] on button "Attend as Kabrina" at bounding box center [874, 270] width 248 height 34
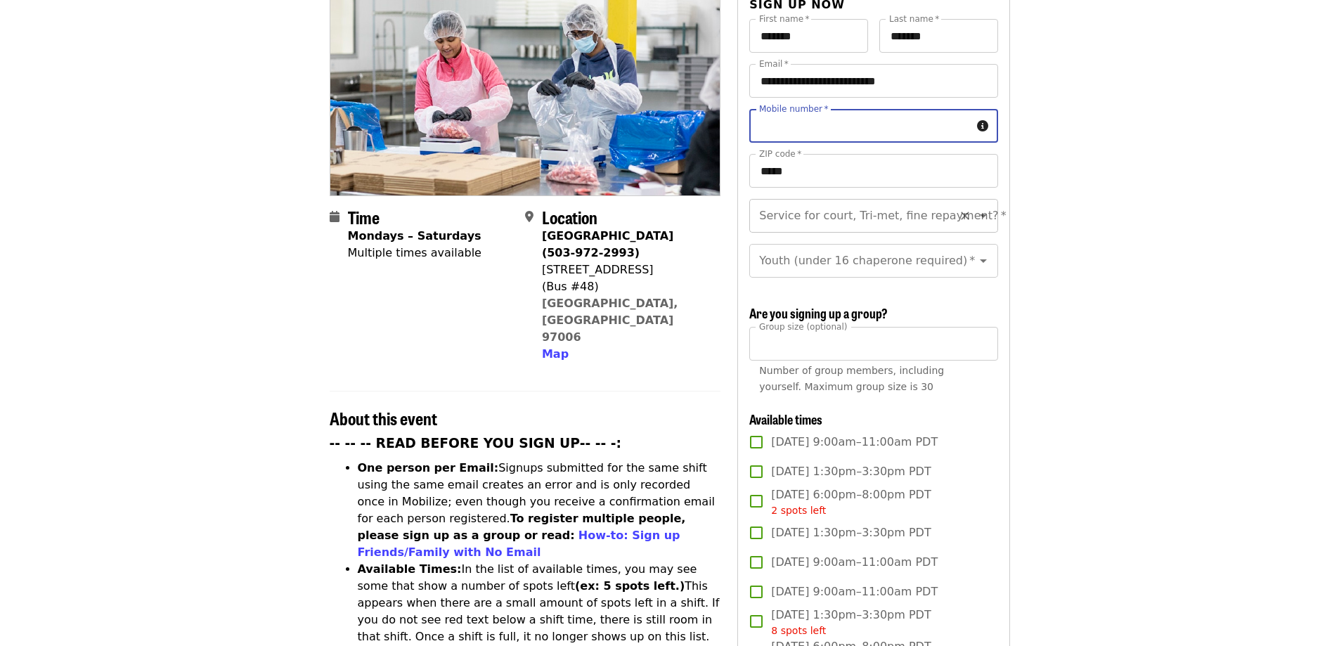
scroll to position [40, 0]
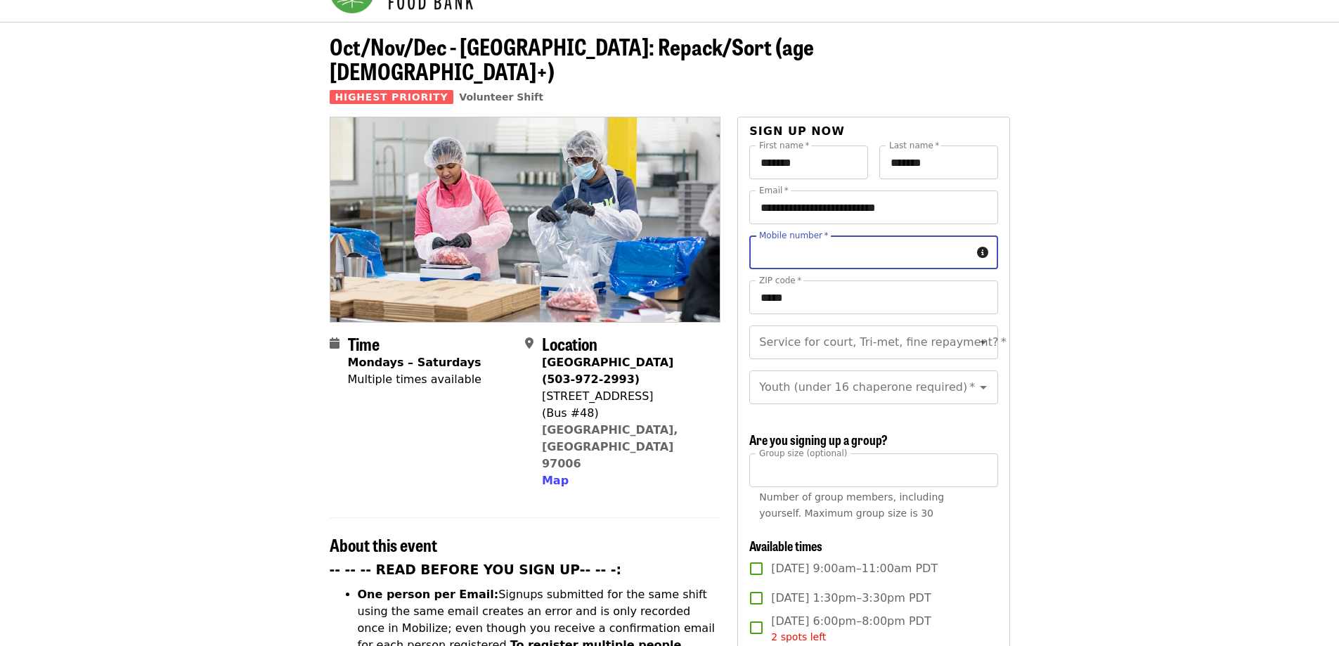
click at [879, 236] on input "Mobile number   *" at bounding box center [860, 253] width 221 height 34
type input "**********"
click at [874, 281] on input "*****" at bounding box center [874, 298] width 248 height 34
click at [778, 236] on input "**********" at bounding box center [860, 253] width 221 height 34
click at [797, 236] on input "**********" at bounding box center [860, 253] width 221 height 34
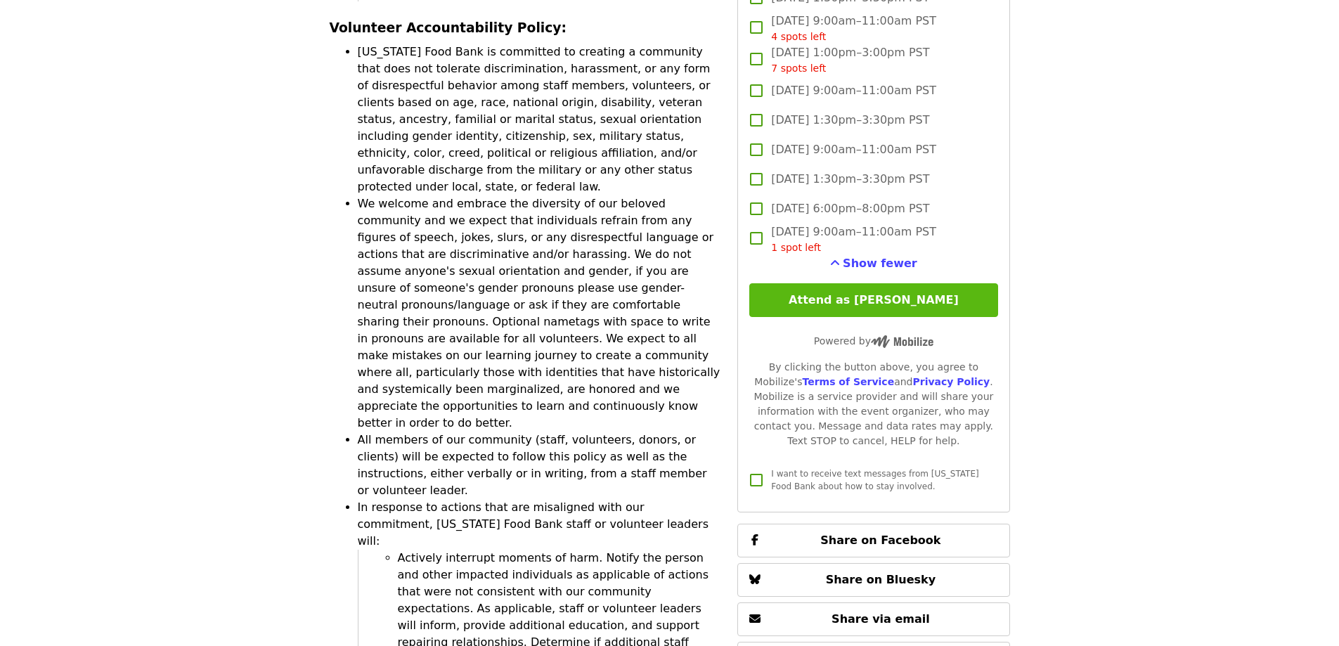
click at [885, 290] on button "Attend as Kabrina" at bounding box center [874, 300] width 248 height 34
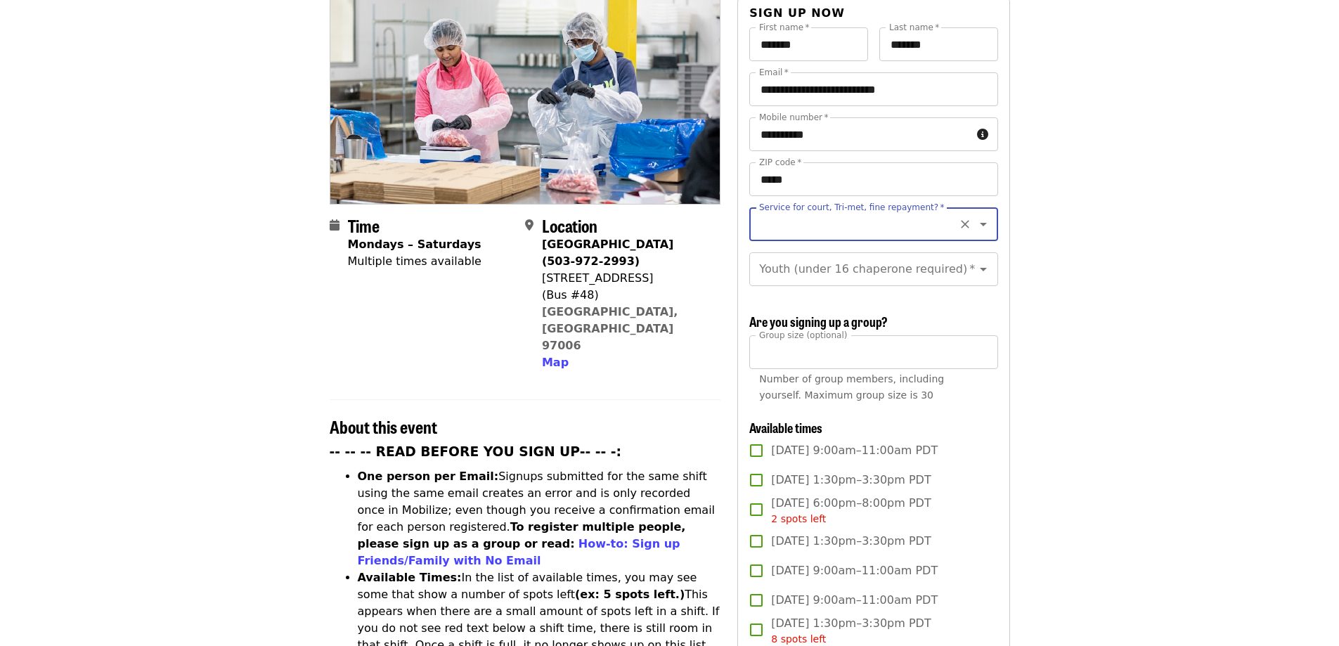
scroll to position [63, 0]
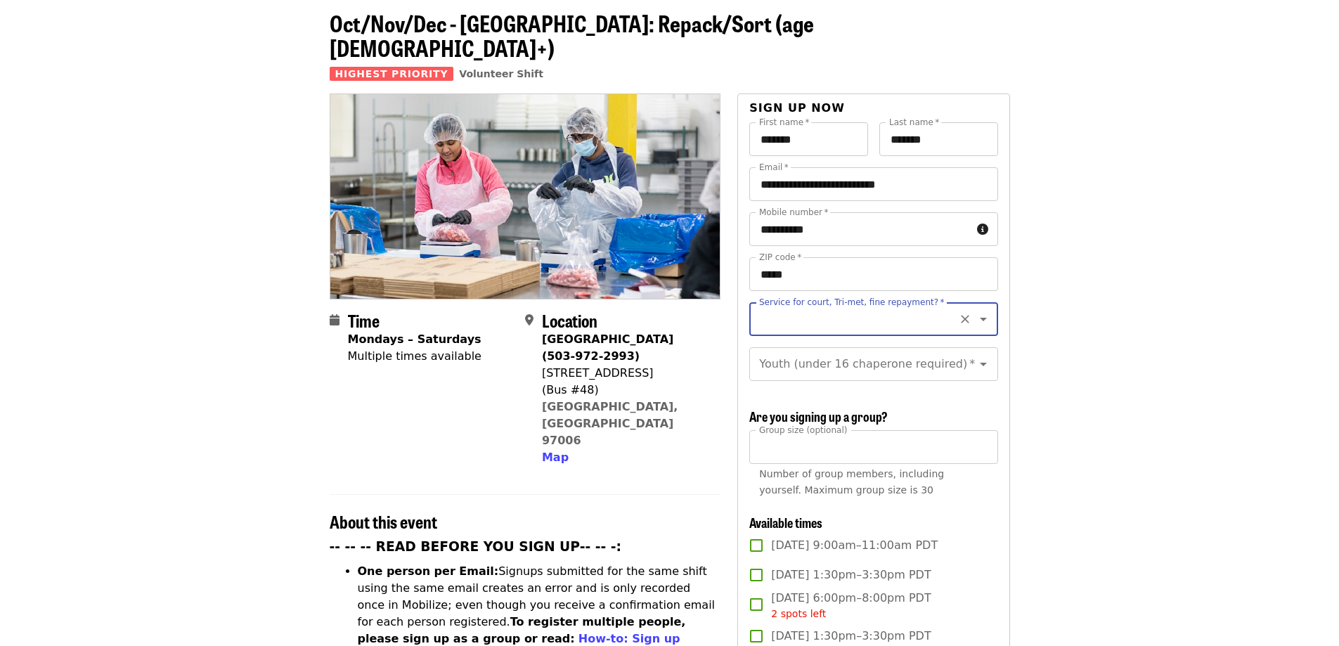
click at [896, 306] on input "Service for court, Tri-met, fine repayment?   *" at bounding box center [856, 319] width 191 height 27
click at [877, 326] on li "No" at bounding box center [869, 332] width 238 height 25
type input "**"
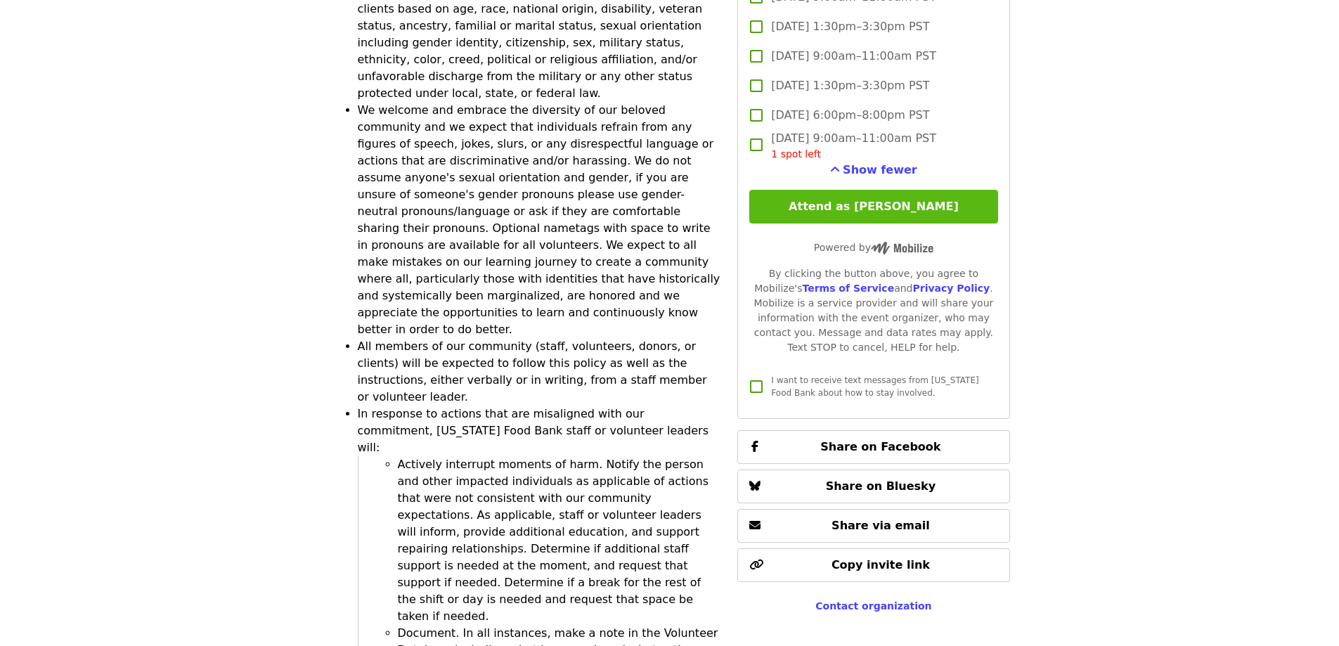
click at [909, 207] on button "Attend as Kabrina" at bounding box center [874, 207] width 248 height 34
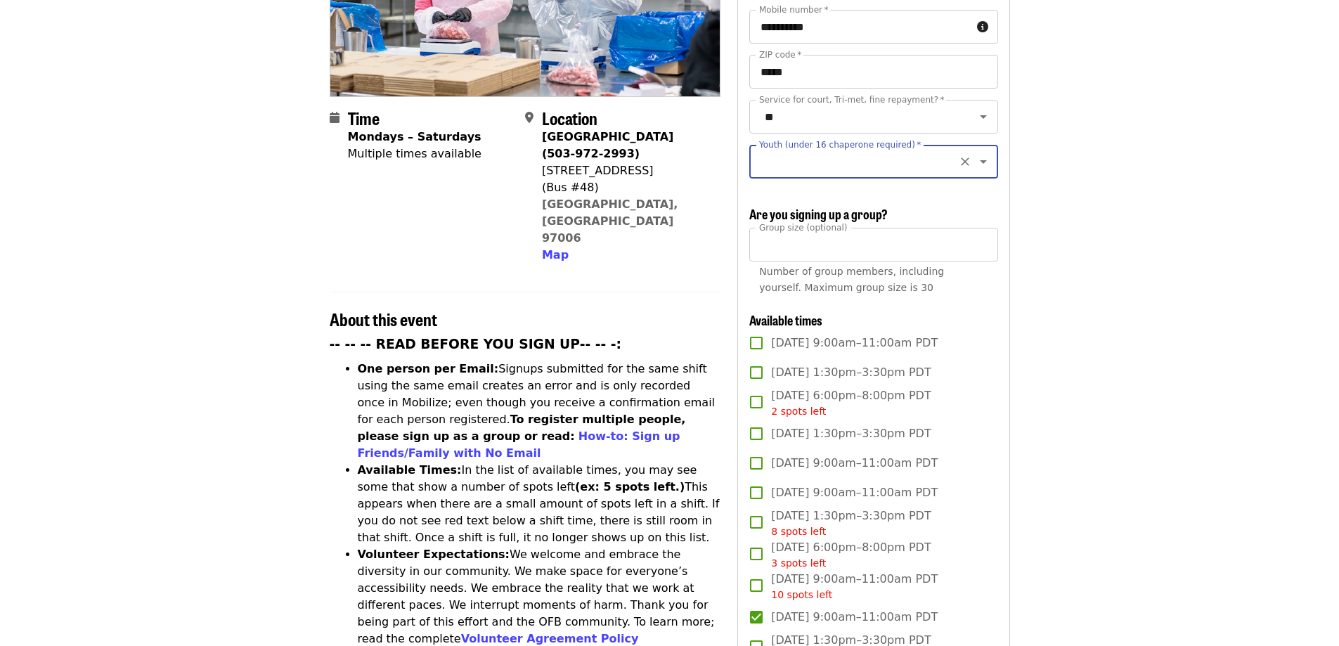
scroll to position [259, 0]
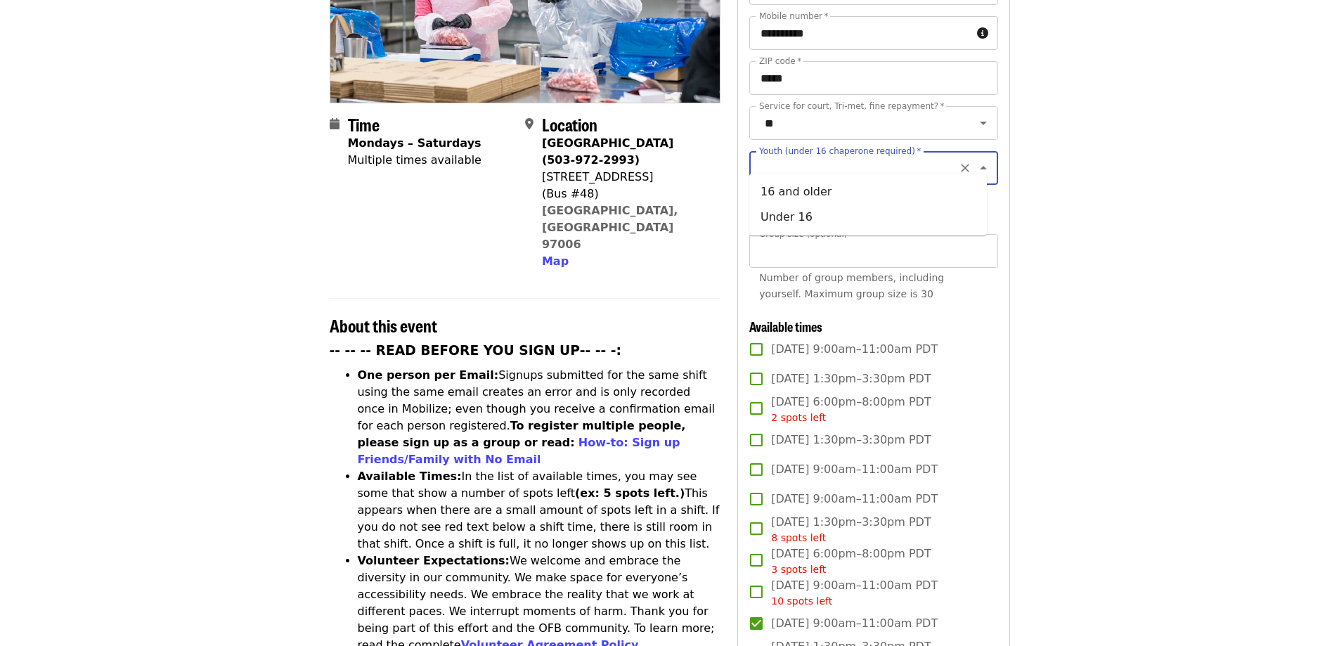
click at [941, 155] on input "Youth (under 16 chaperone required)   *" at bounding box center [856, 168] width 191 height 27
click at [760, 191] on li "16 and older" at bounding box center [869, 191] width 238 height 25
type input "**********"
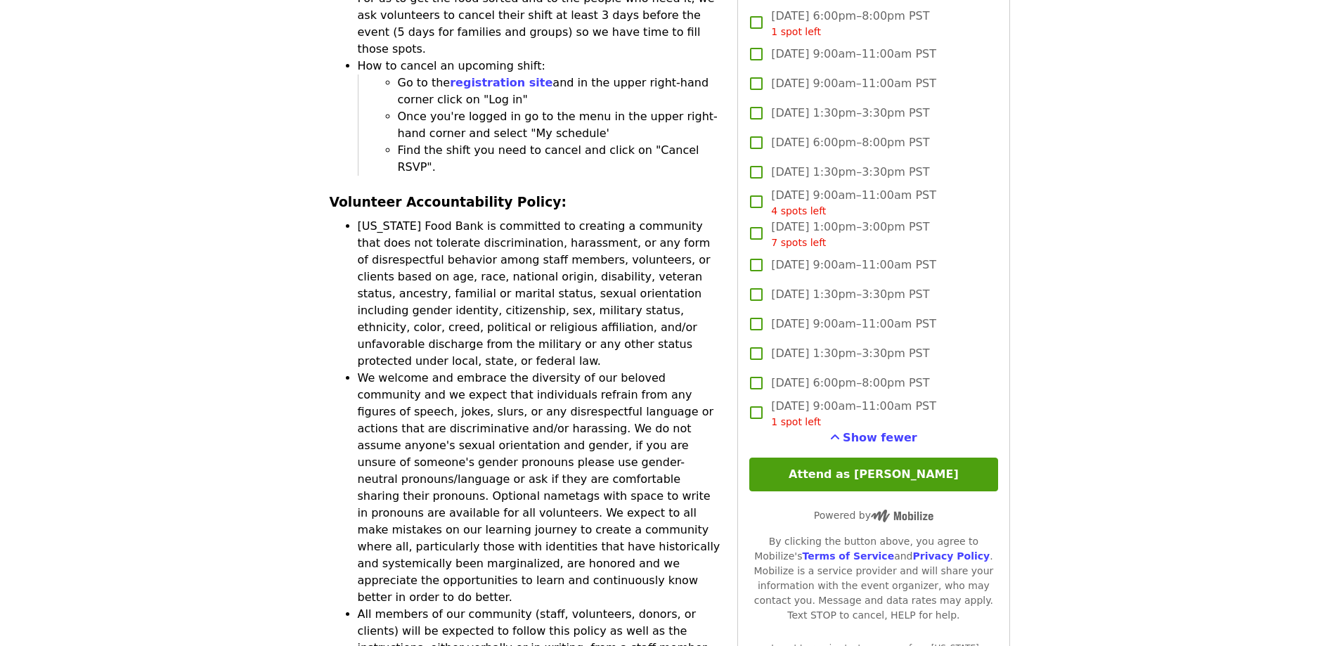
scroll to position [3705, 0]
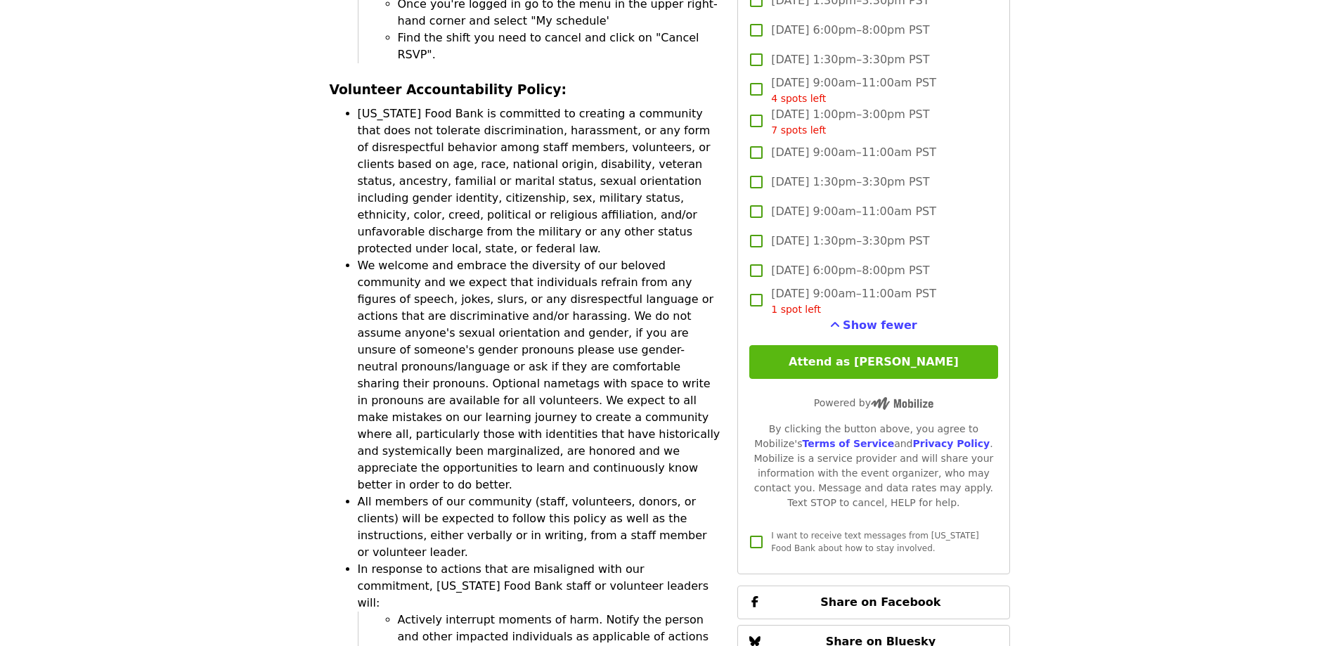
click at [874, 354] on button "Attend as Kabrina" at bounding box center [874, 362] width 248 height 34
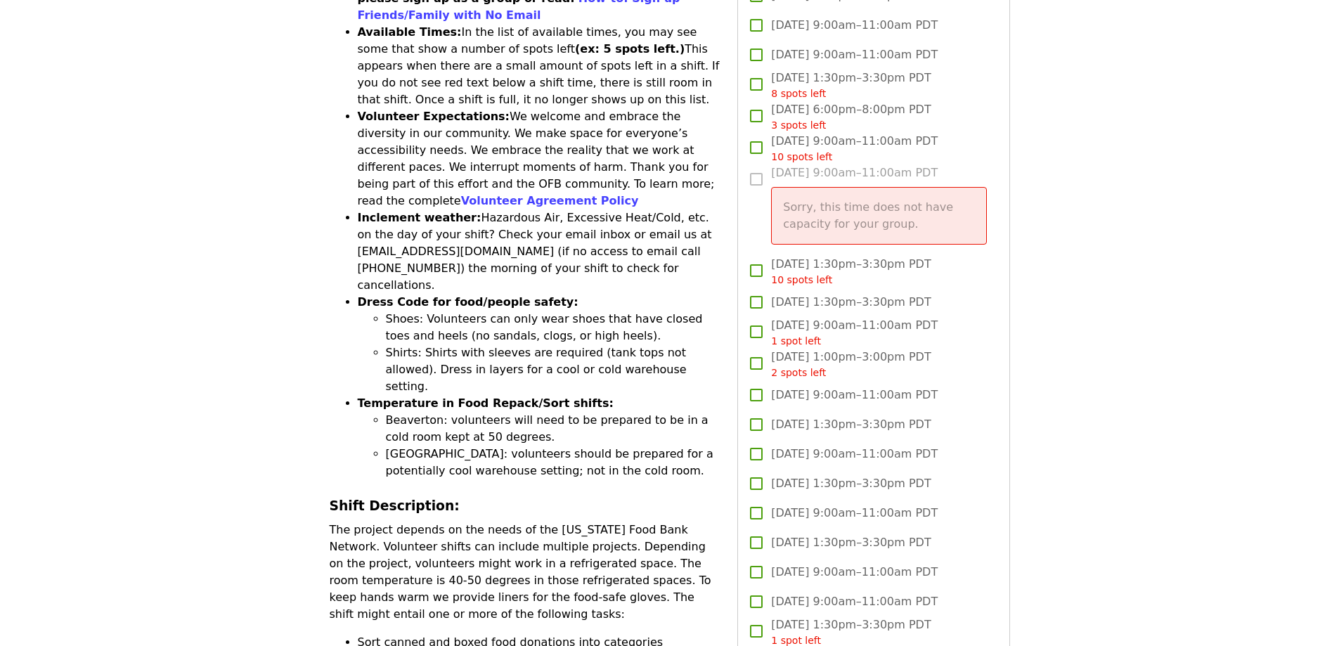
scroll to position [681, 0]
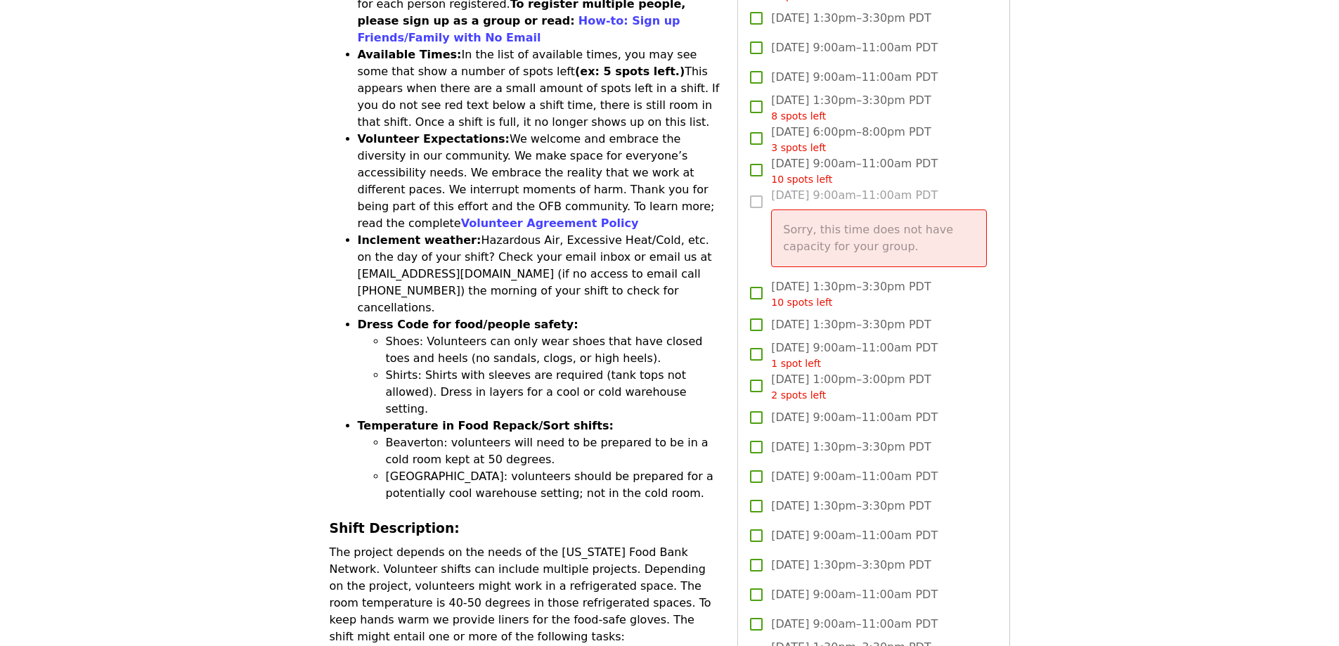
click at [881, 244] on p "Sorry, this time does not have capacity for your group." at bounding box center [878, 238] width 191 height 34
click at [946, 233] on p "Sorry, this time does not have capacity for your group." at bounding box center [878, 238] width 191 height 34
click at [821, 221] on p "Sorry, this time does not have capacity for your group." at bounding box center [878, 238] width 191 height 34
click at [951, 215] on div "Sorry, this time does not have capacity for your group." at bounding box center [878, 239] width 215 height 58
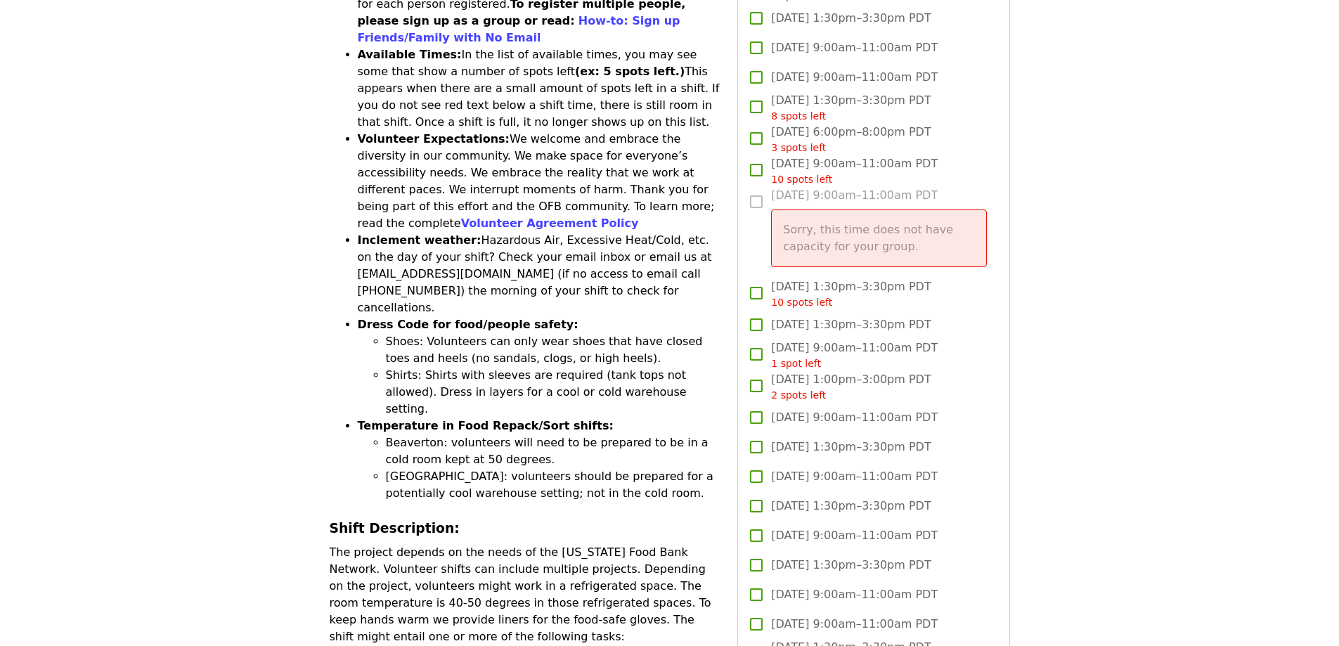
click at [961, 230] on p "Sorry, this time does not have capacity for your group." at bounding box center [878, 238] width 191 height 34
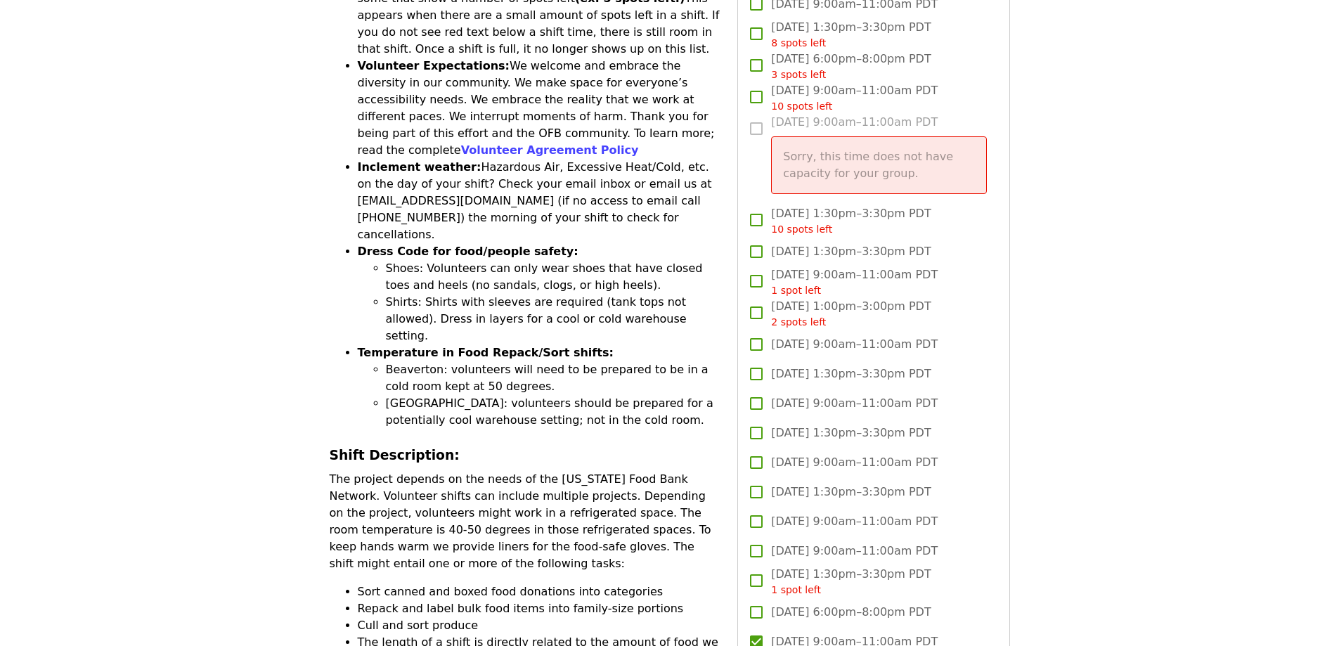
scroll to position [892, 0]
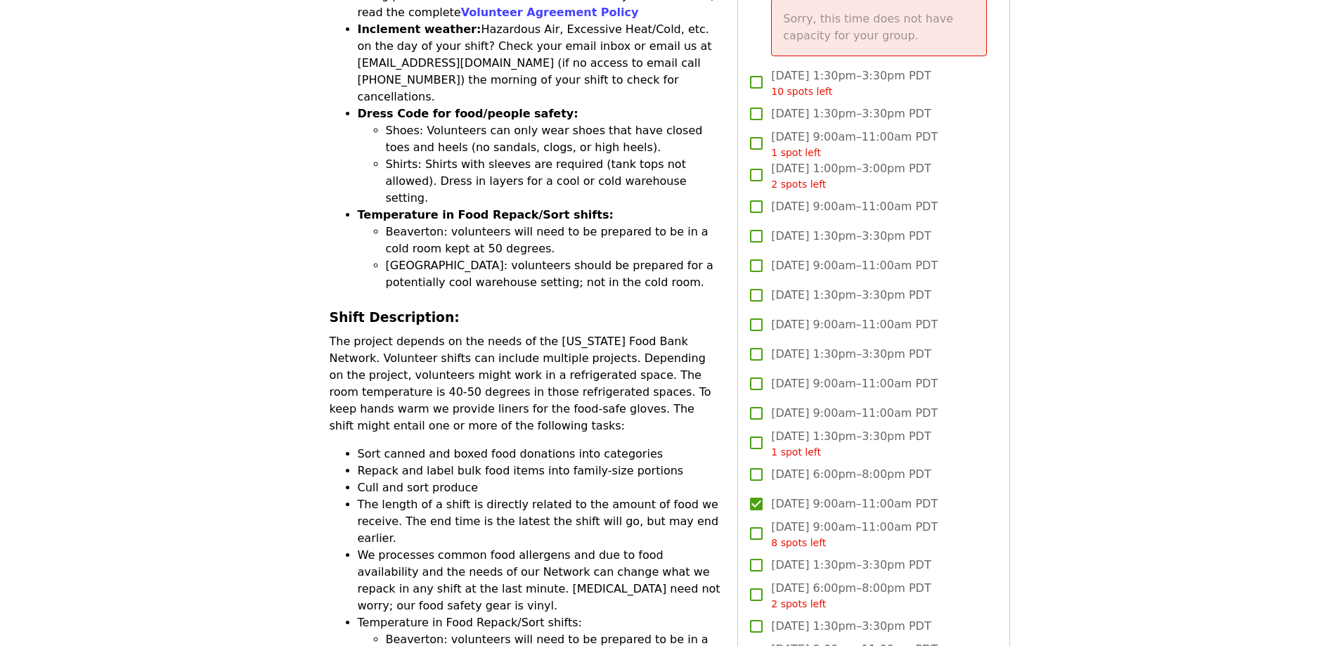
click at [971, 399] on label "Tue, Oct 21, 9:00am–11:00am PDT" at bounding box center [864, 414] width 245 height 30
click at [868, 409] on span "Tue, Oct 21, 9:00am–11:00am PDT" at bounding box center [854, 413] width 167 height 17
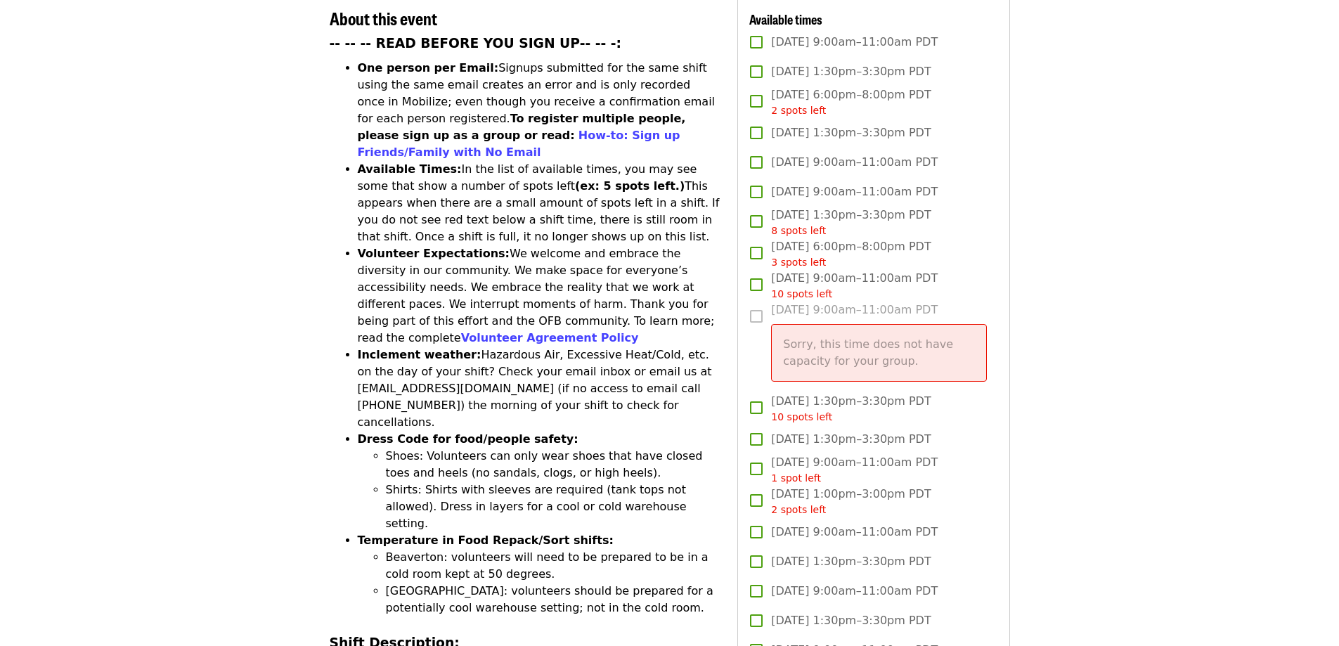
scroll to position [470, 0]
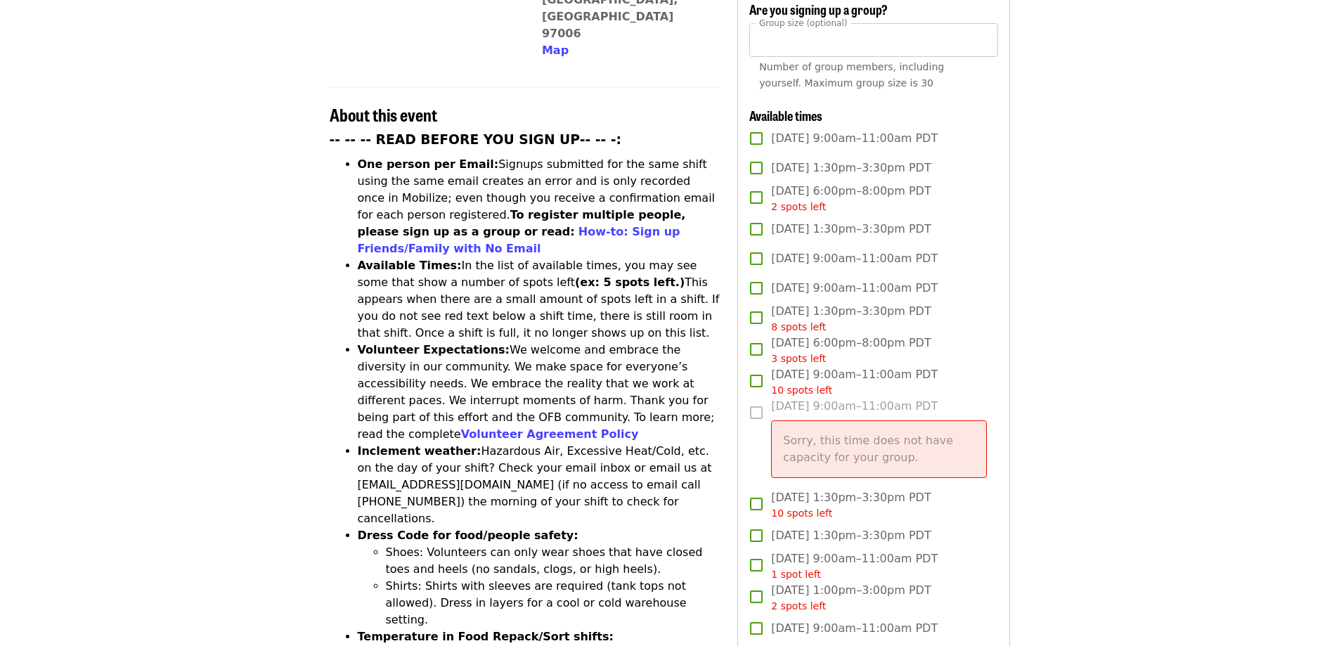
click at [755, 409] on label "Thu, Oct 9, 9:00am–11:00am PDT Sorry, this time does not have capacity for your…" at bounding box center [864, 443] width 245 height 91
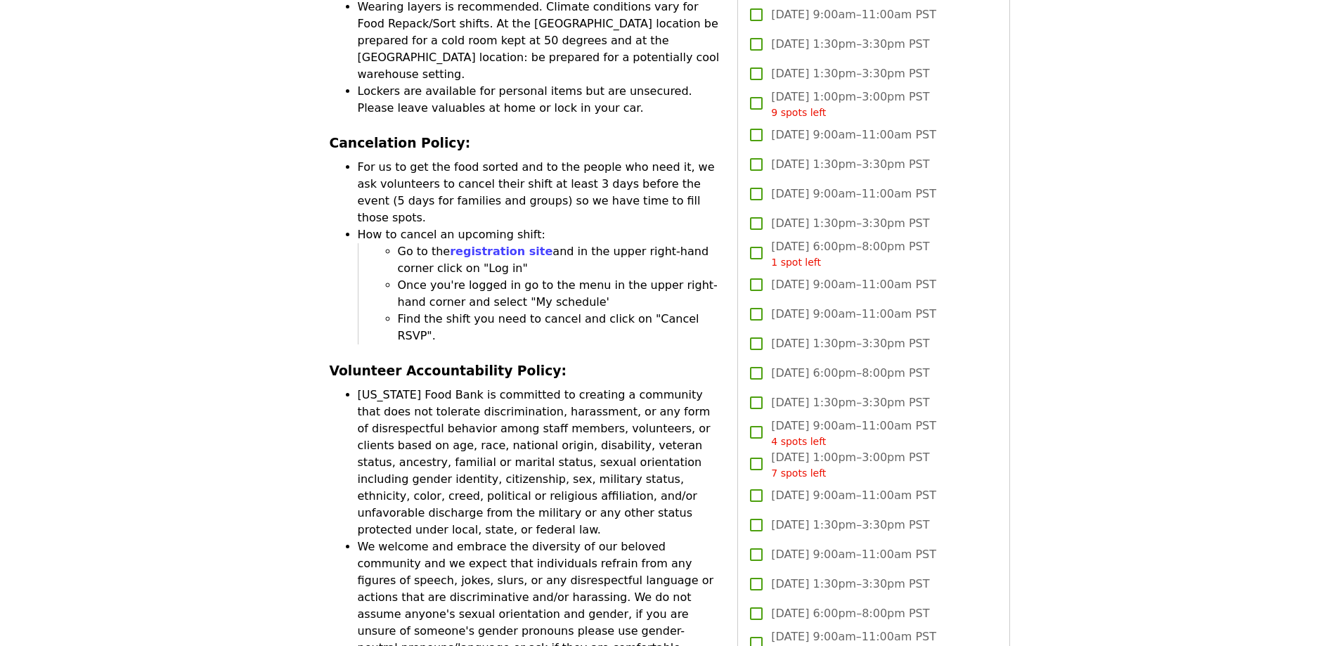
scroll to position [3986, 0]
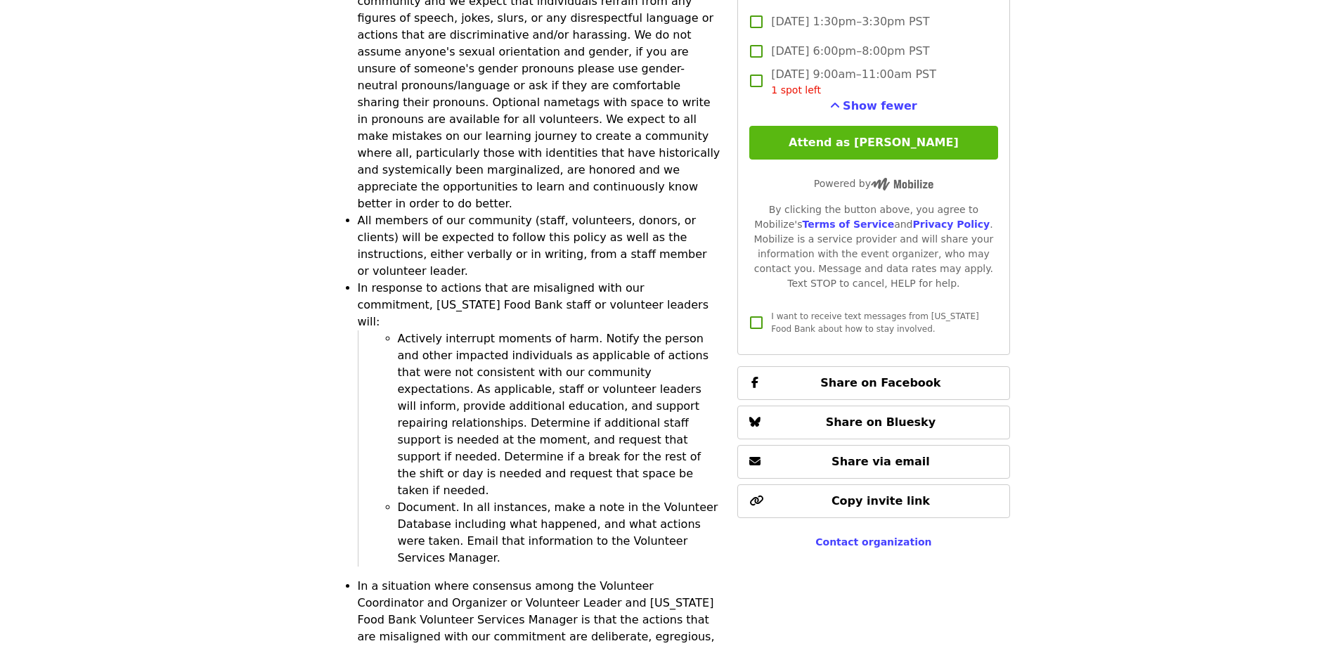
click at [908, 141] on button "Attend as Kabrina" at bounding box center [874, 143] width 248 height 34
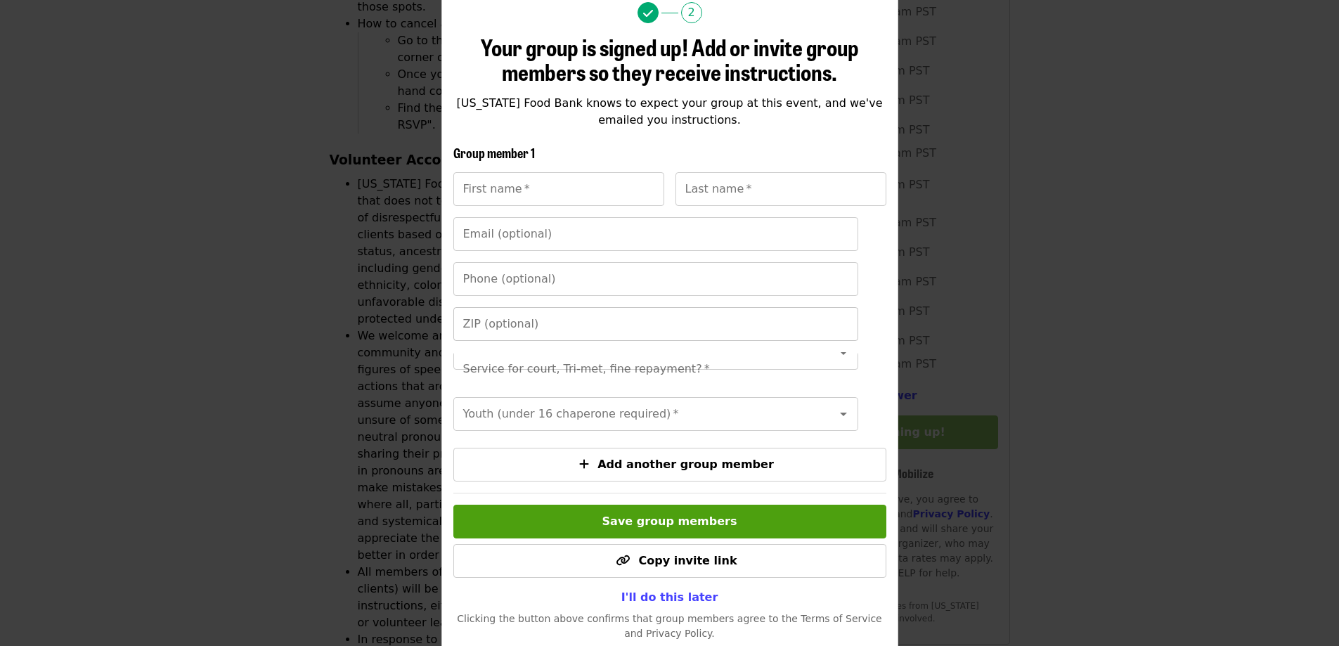
scroll to position [193, 0]
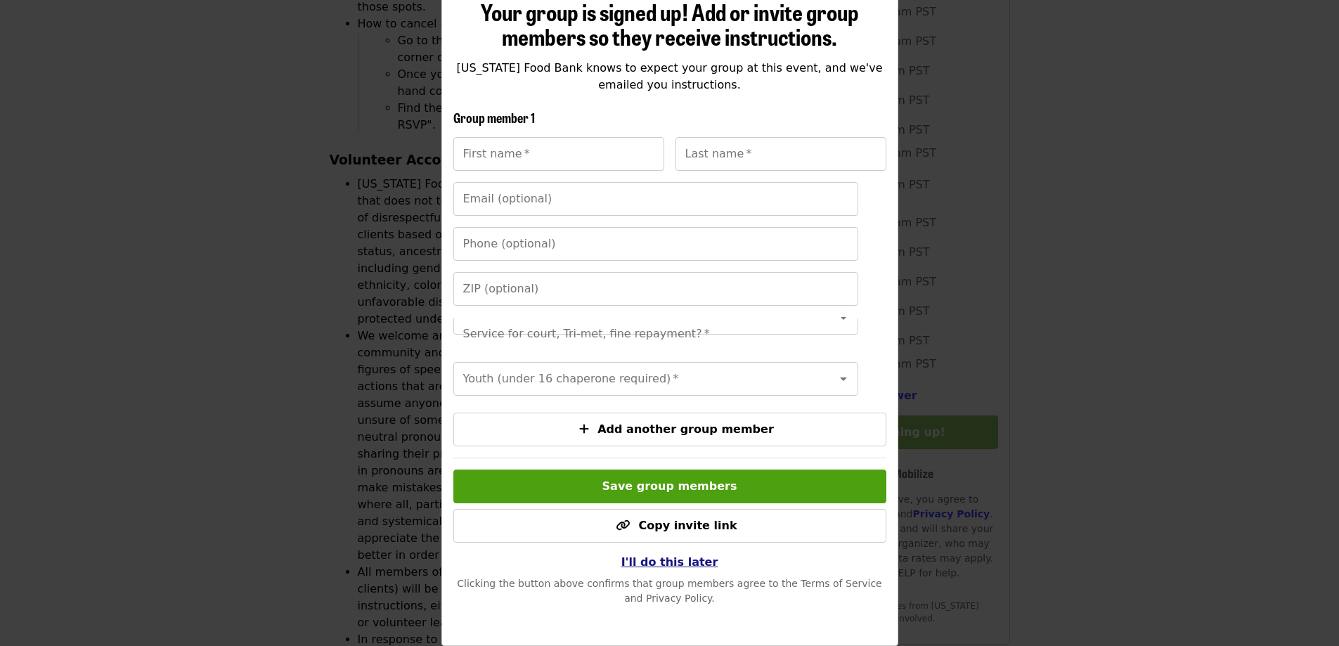
click at [659, 561] on span "I'll do this later" at bounding box center [670, 561] width 97 height 13
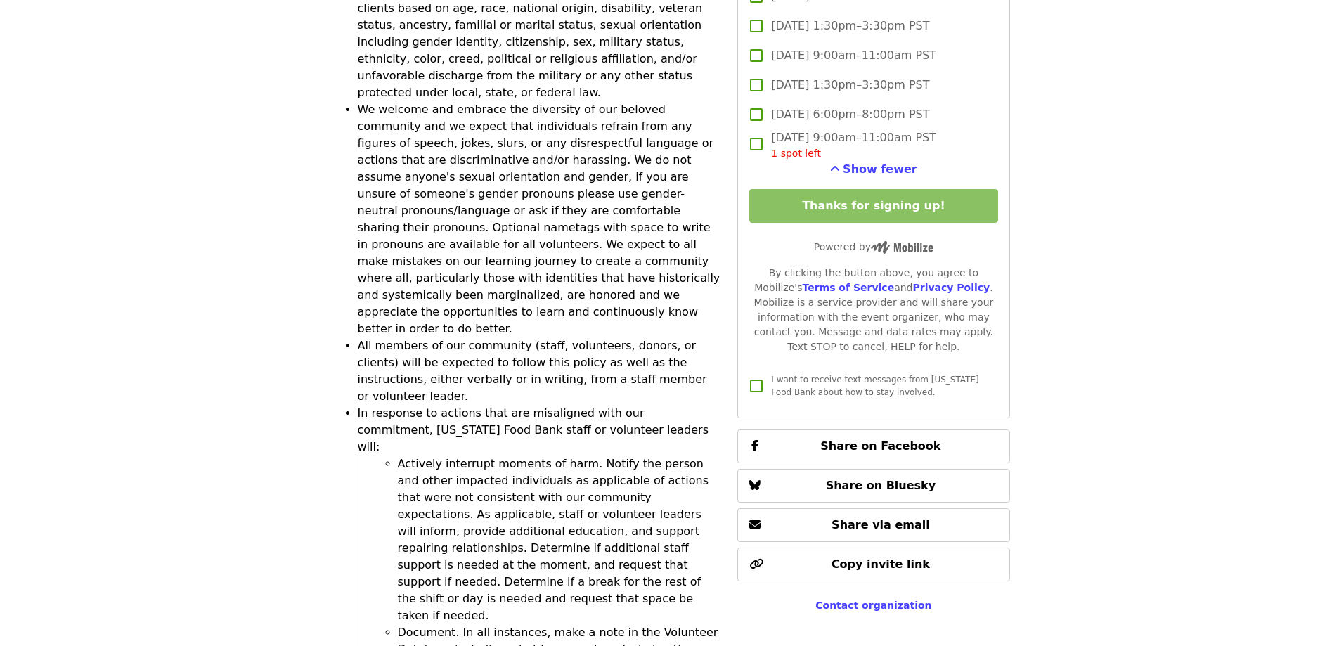
scroll to position [3775, 0]
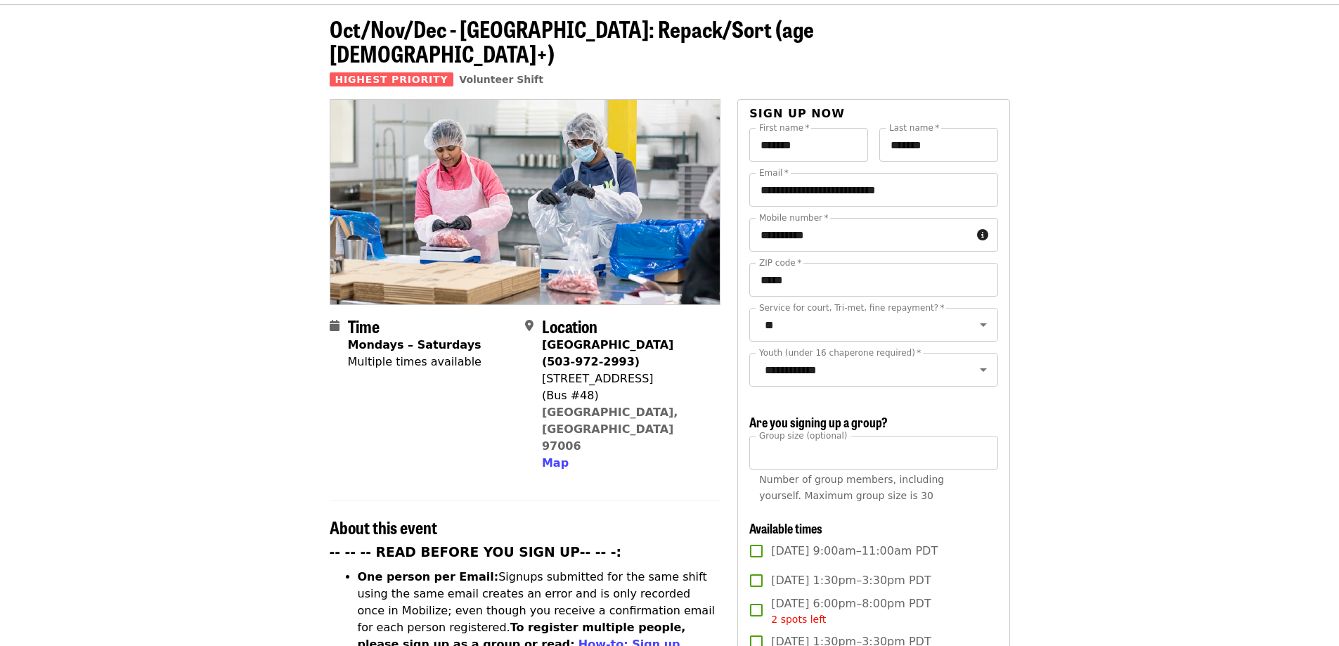
scroll to position [0, 0]
